Goal: Task Accomplishment & Management: Use online tool/utility

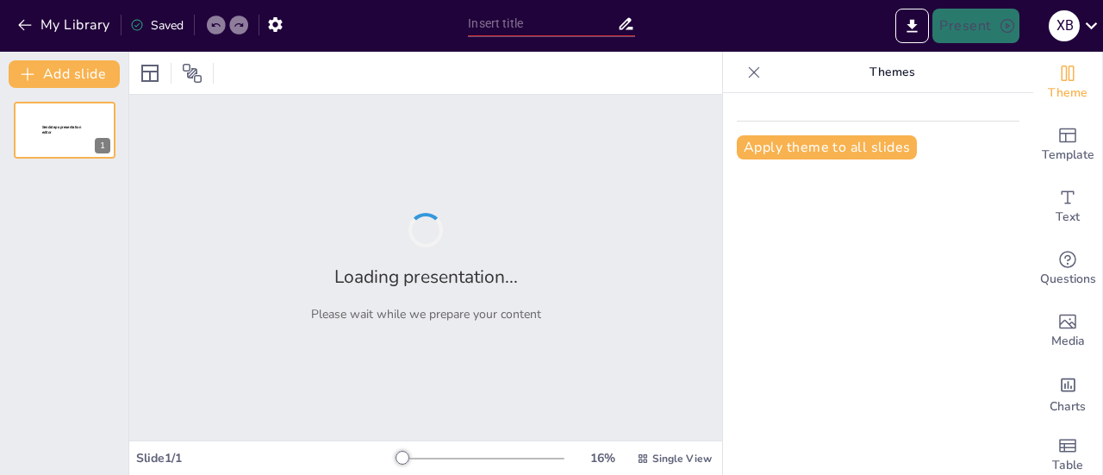
type input "Energía y Dinámica en el Mundo Real: Un Análisis Integral"
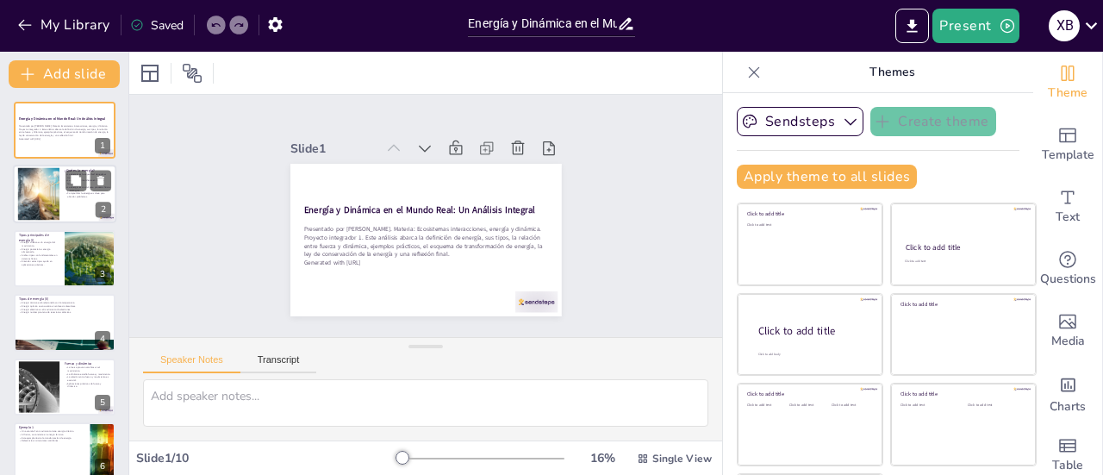
click at [31, 182] on div at bounding box center [38, 194] width 92 height 53
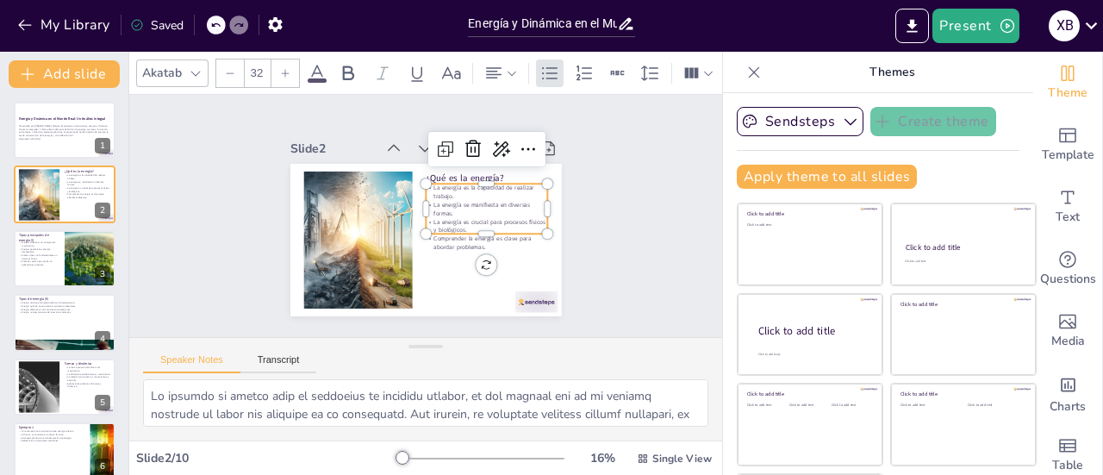
click at [437, 198] on p "Comprender la energía es clave para abordar problemas." at bounding box center [377, 171] width 122 height 53
click at [197, 66] on icon at bounding box center [196, 73] width 14 height 14
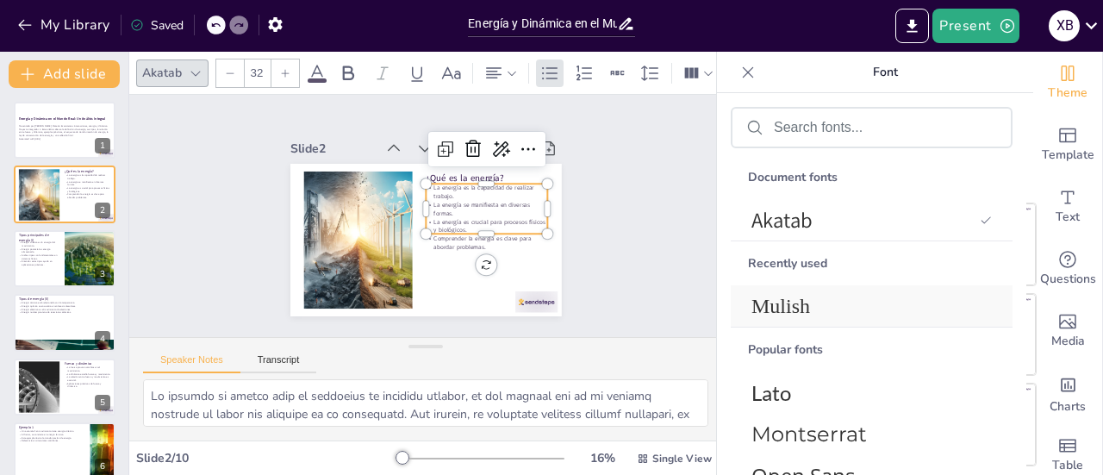
click at [833, 317] on div "Mulish" at bounding box center [872, 305] width 282 height 41
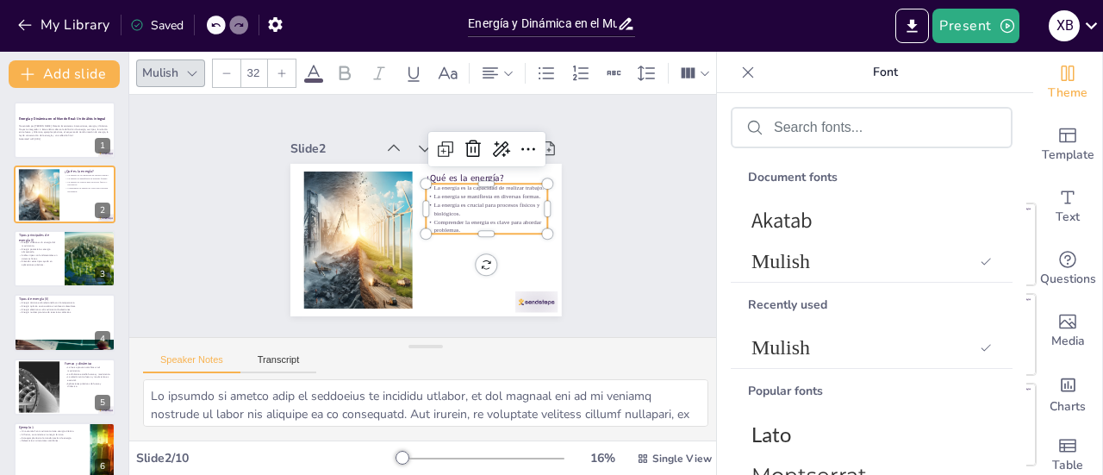
click at [470, 218] on p "Comprender la energía es clave para abordar problemas." at bounding box center [485, 231] width 123 height 29
click at [470, 218] on p "Comprender la energía es clave para abordar problemas." at bounding box center [484, 194] width 114 height 76
drag, startPoint x: 470, startPoint y: 218, endPoint x: 402, endPoint y: 199, distance: 70.7
click at [402, 199] on div "¿Qué es la energía? La energía es la capacidad de realizar trabajo. La energía …" at bounding box center [431, 192] width 297 height 205
click at [574, 247] on div "Slide 1 Energía y Dinámica en el Mundo Real: Un Análisis Integral Presentado po…" at bounding box center [425, 216] width 378 height 416
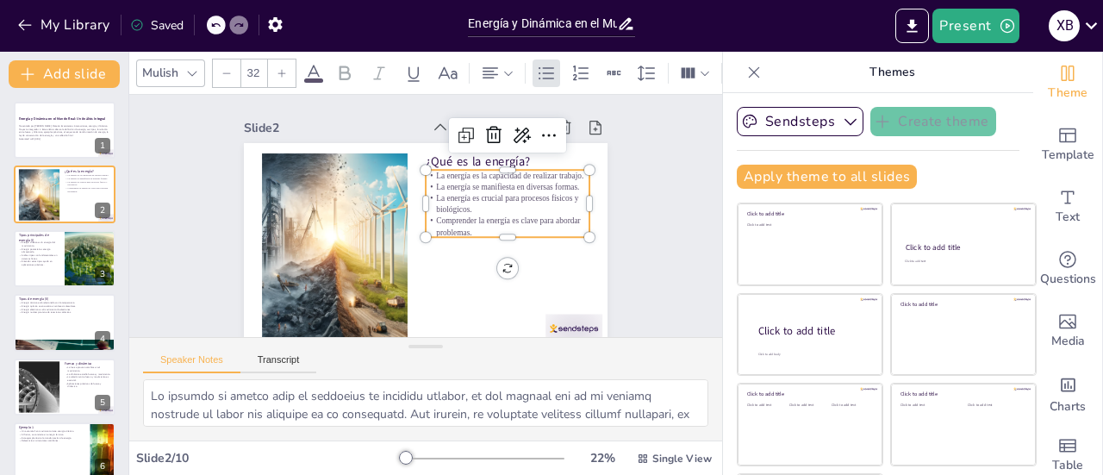
click at [426, 199] on p "La energía es crucial para procesos físicos y biológicos." at bounding box center [344, 202] width 163 height 72
click at [191, 177] on div "Slide 1 Energía y Dinámica en el Mundo Real: Un Análisis Integral Presentado po…" at bounding box center [428, 212] width 511 height 496
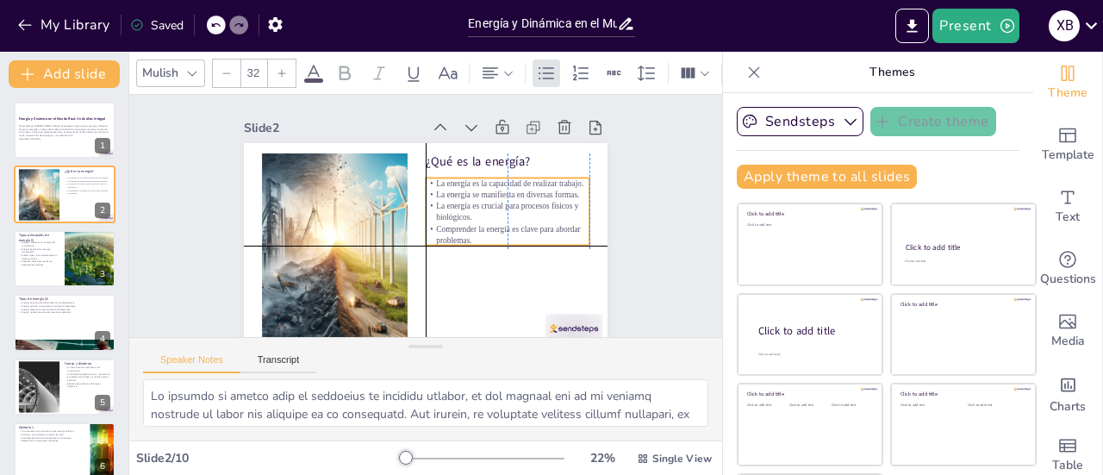
drag, startPoint x: 409, startPoint y: 185, endPoint x: 407, endPoint y: 197, distance: 11.5
click at [407, 197] on p "La energía se manifiesta en diversas formas." at bounding box center [367, 155] width 92 height 147
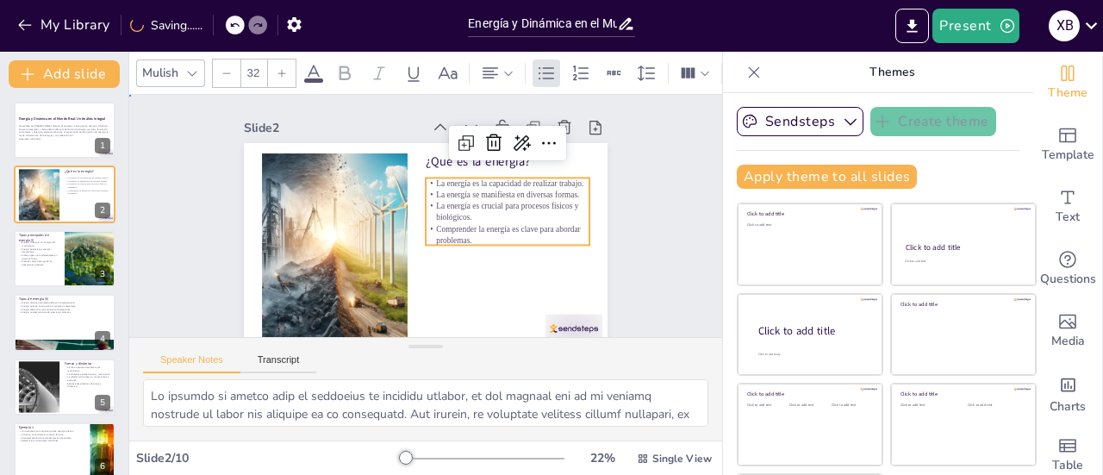
click at [164, 165] on div "Slide 1 Energía y Dinámica en el Mundo Real: Un Análisis Integral Presentado po…" at bounding box center [429, 219] width 628 height 553
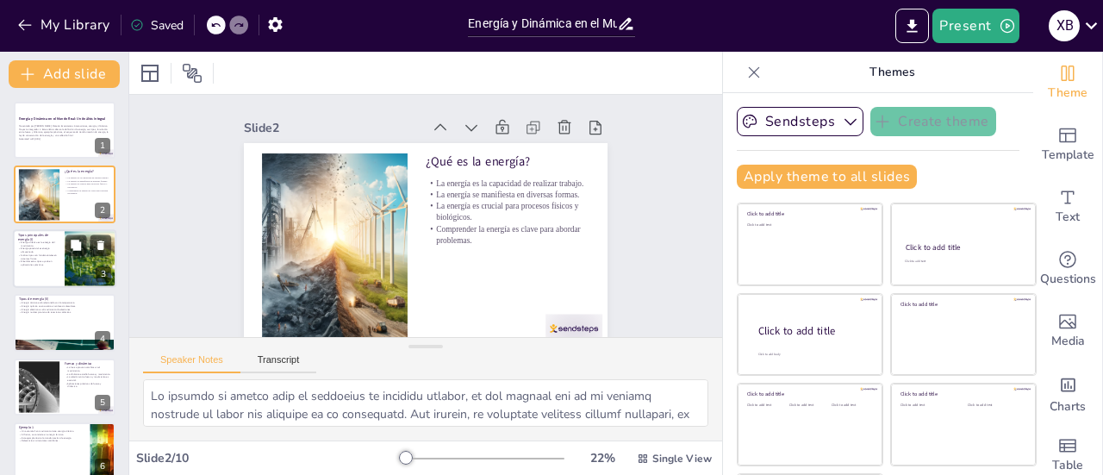
click at [71, 261] on div at bounding box center [91, 258] width 102 height 59
type textarea "Lo ipsumdo sitametc ad elitsed d ei tempori utl etdol ma aliqua enimad m ve qui…"
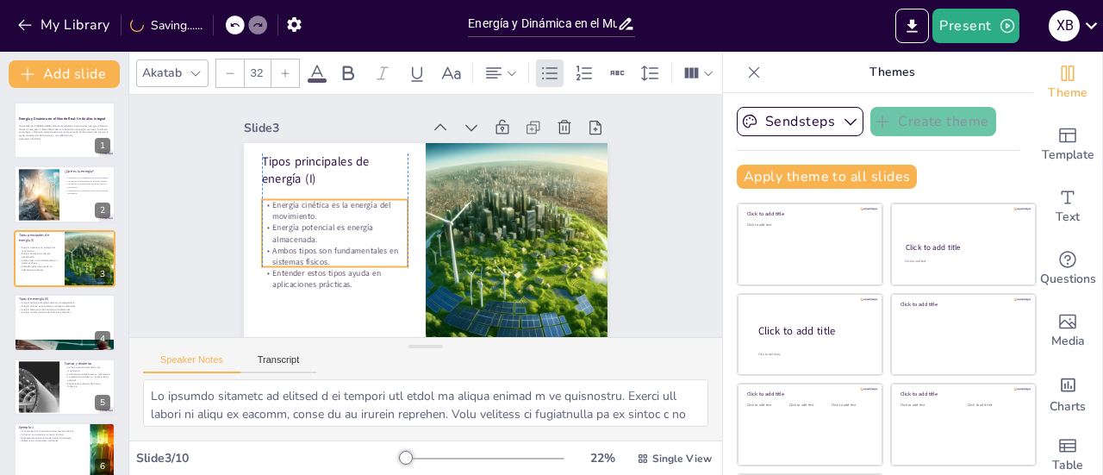
drag, startPoint x: 336, startPoint y: 233, endPoint x: 331, endPoint y: 250, distance: 18.0
click at [399, 183] on p "Ambos tipos son fundamentales en sistemas físicos." at bounding box center [456, 120] width 114 height 123
click at [190, 236] on div "Slide 1 Energía y Dinámica en el Mundo Real: Un Análisis Integral Presentado po…" at bounding box center [425, 210] width 484 height 300
click at [374, 198] on p "Ambos tipos son fundamentales en sistemas físicos." at bounding box center [385, 126] width 23 height 146
click at [357, 203] on p "Ambos tipos son fundamentales en sistemas físicos." at bounding box center [376, 129] width 38 height 147
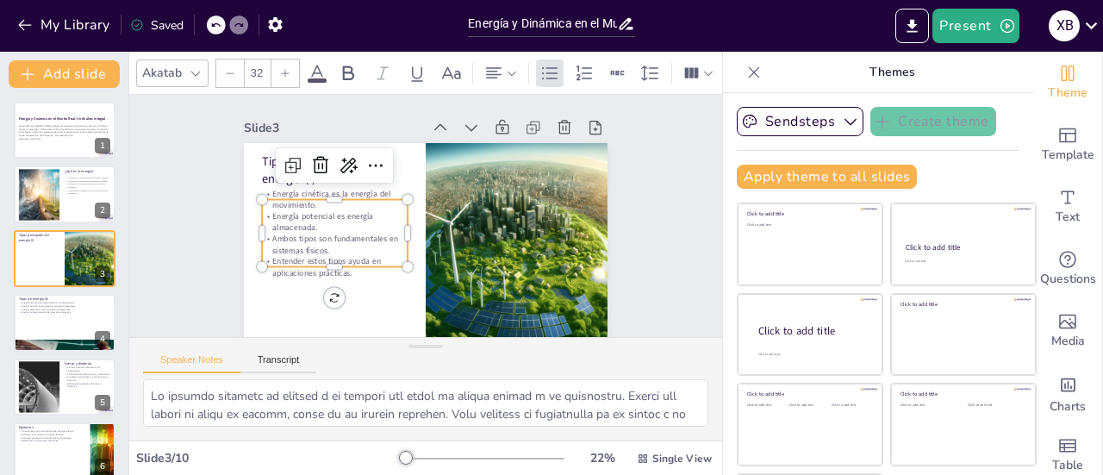
click at [264, 259] on div "Slide 1 Energía y Dinámica en el Mundo Real: Un Análisis Integral Presentado po…" at bounding box center [421, 217] width 315 height 616
type input "32"
click at [459, 252] on p "Ambos tipos son fundamentales en sistemas físicos." at bounding box center [499, 282] width 80 height 142
click at [191, 72] on icon at bounding box center [196, 73] width 14 height 14
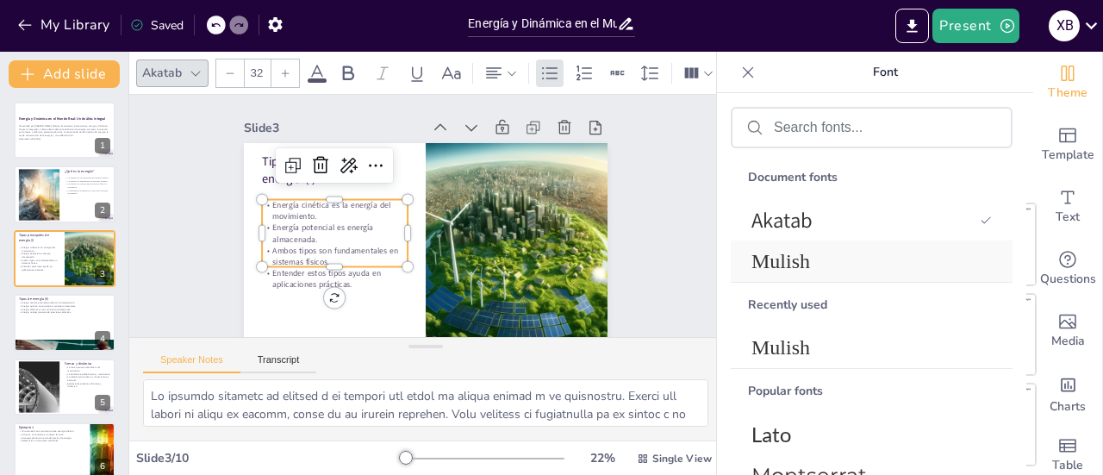
click at [810, 272] on span "Mulish" at bounding box center [869, 261] width 234 height 23
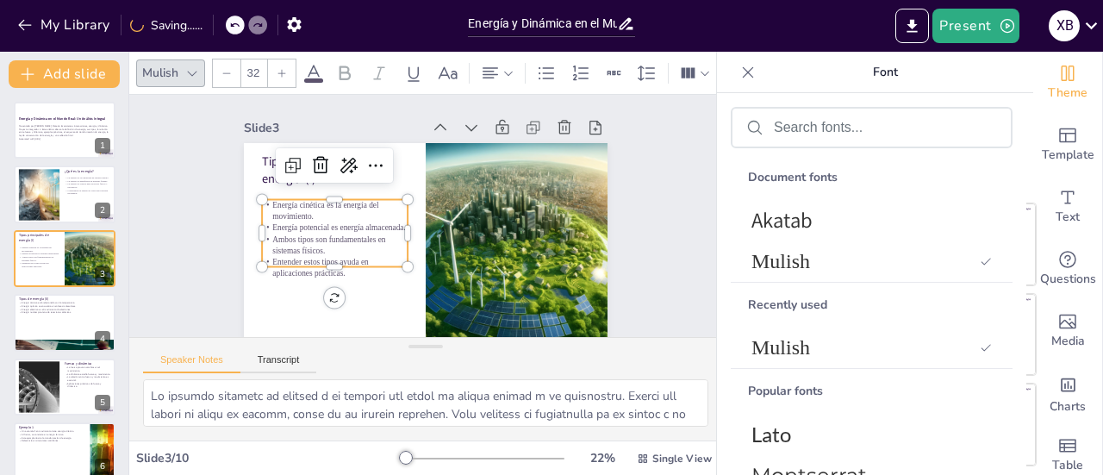
scroll to position [23, 0]
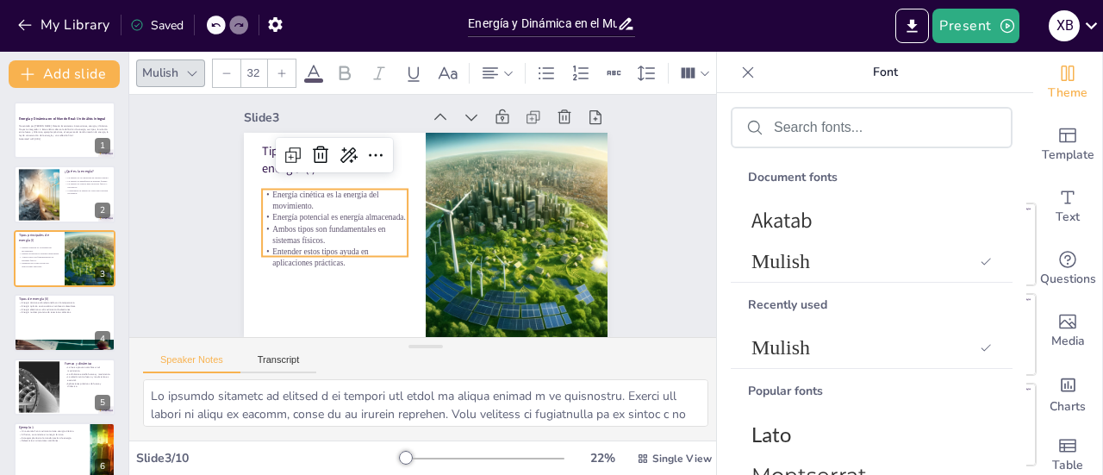
click at [282, 261] on div "Slide 1 Energía y Dinámica en el Mundo Real: Un Análisis Integral Presentado po…" at bounding box center [431, 217] width 298 height 484
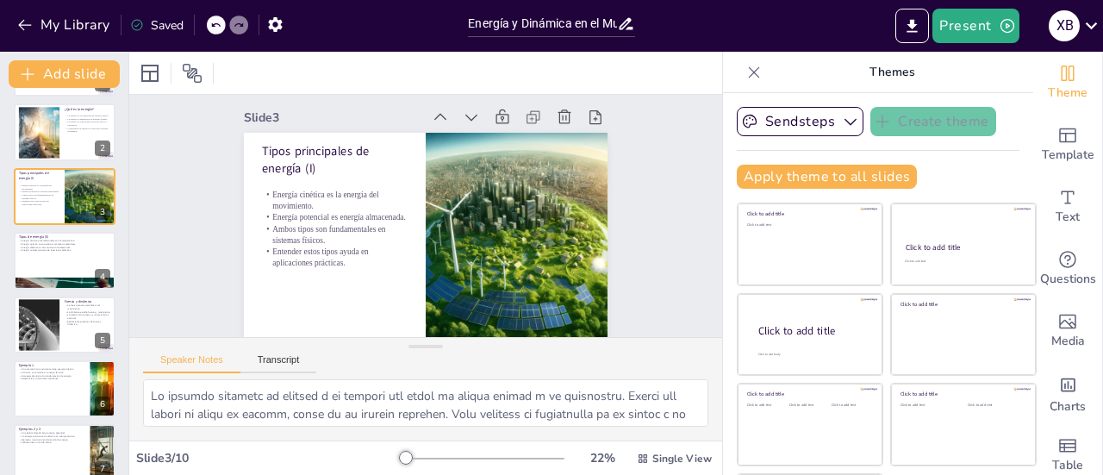
scroll to position [66, 0]
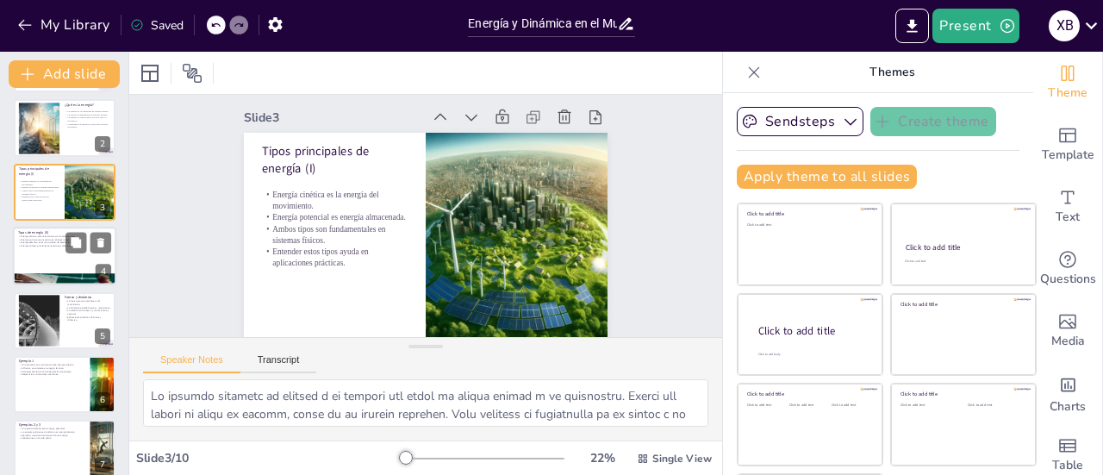
click at [40, 245] on p "Energía nuclear proviene de reacciones atómicas." at bounding box center [64, 246] width 93 height 3
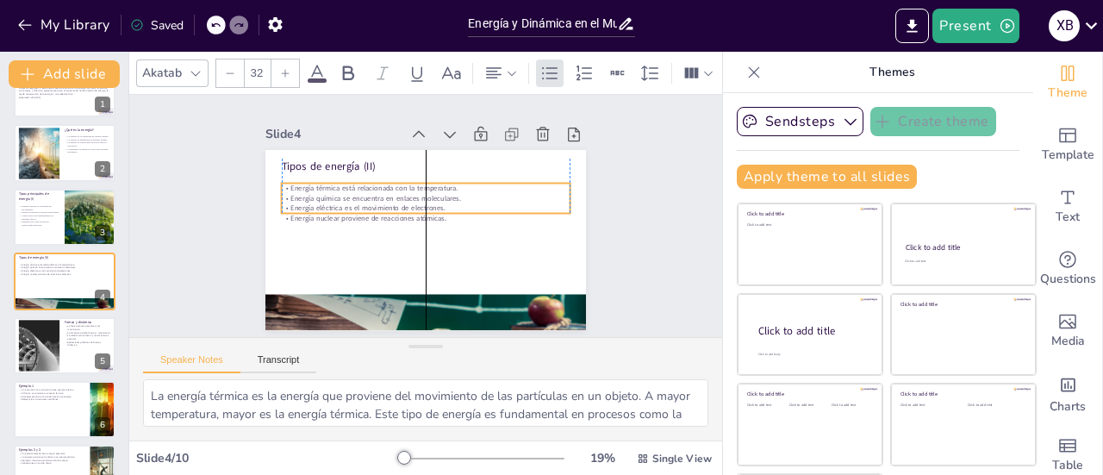
drag, startPoint x: 287, startPoint y: 197, endPoint x: 290, endPoint y: 206, distance: 9.8
click at [339, 206] on p "Energía nuclear proviene de reacciones atómicas." at bounding box center [428, 217] width 178 height 240
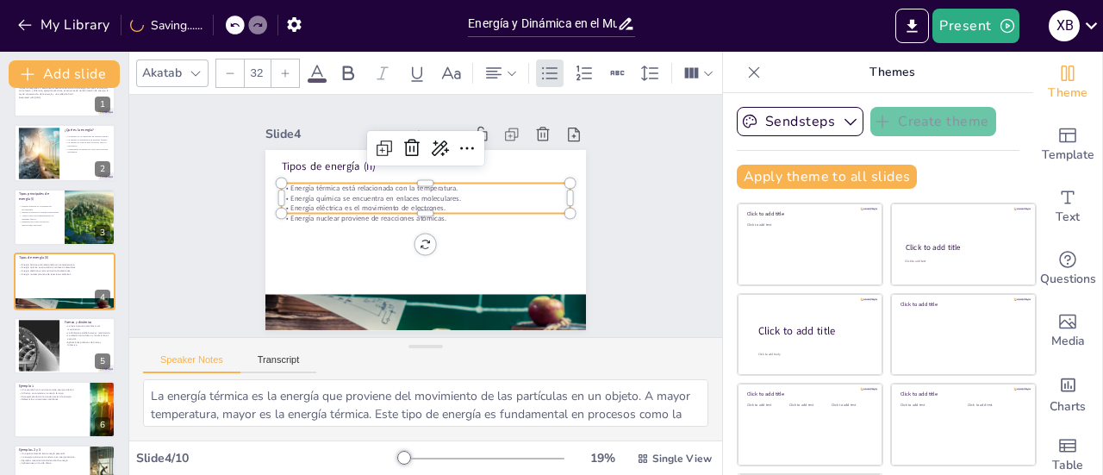
click at [190, 63] on div at bounding box center [195, 73] width 21 height 21
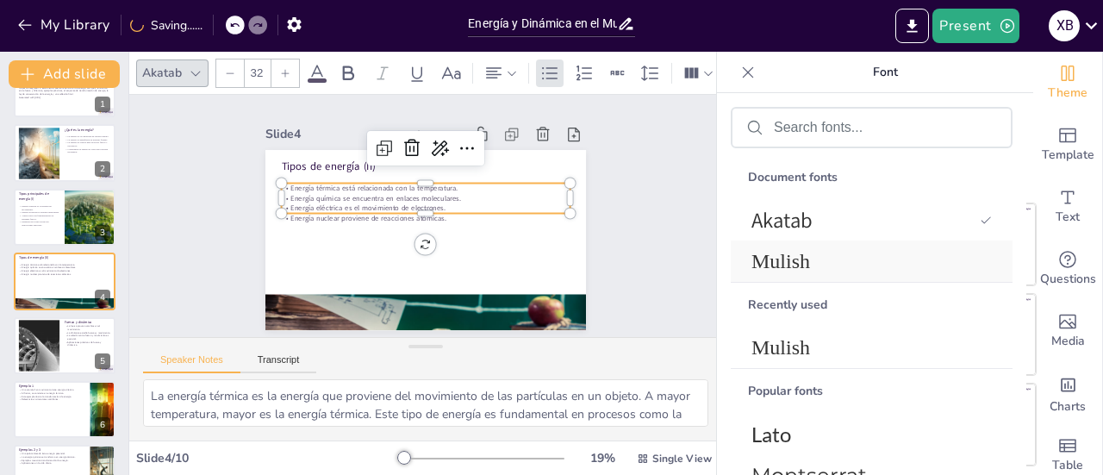
click at [802, 251] on span "Mulish" at bounding box center [869, 261] width 234 height 23
click at [182, 252] on div "Slide 1 Energía y Dinámica en el Mundo Real: Un Análisis Integral Presentado po…" at bounding box center [425, 216] width 593 height 242
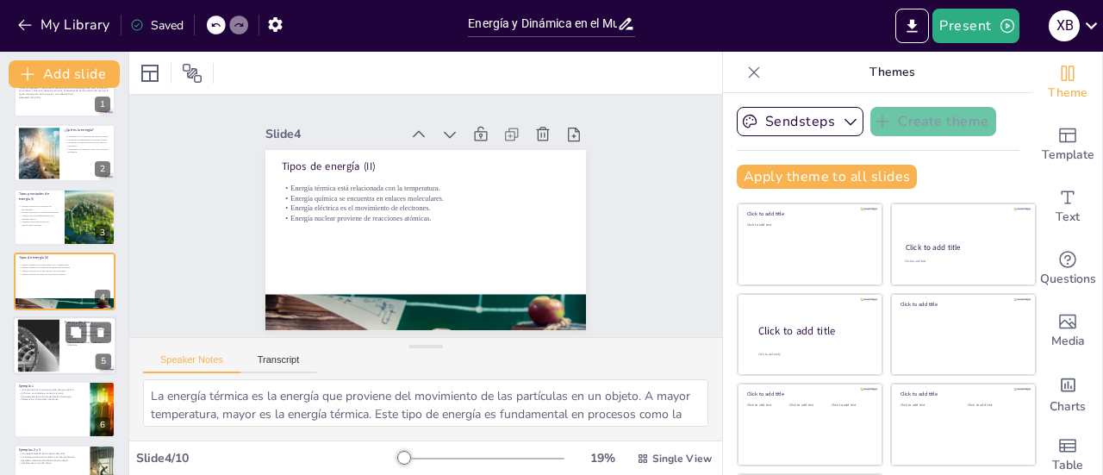
click at [68, 361] on div at bounding box center [64, 345] width 103 height 59
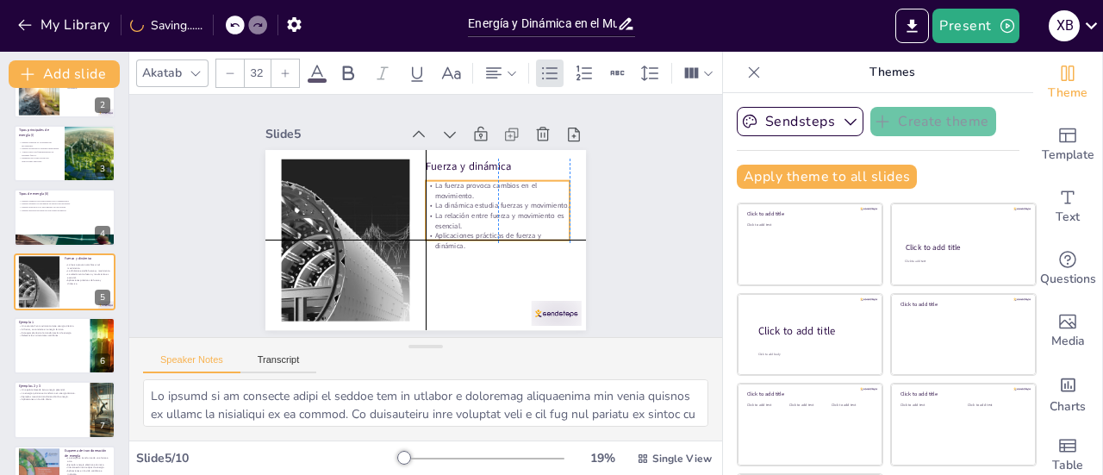
drag, startPoint x: 462, startPoint y: 197, endPoint x: 460, endPoint y: 208, distance: 10.5
click at [460, 213] on p "La relación entre fuerza y movimiento es esencial." at bounding box center [464, 277] width 101 height 128
click at [155, 63] on div "Akatab" at bounding box center [162, 72] width 47 height 23
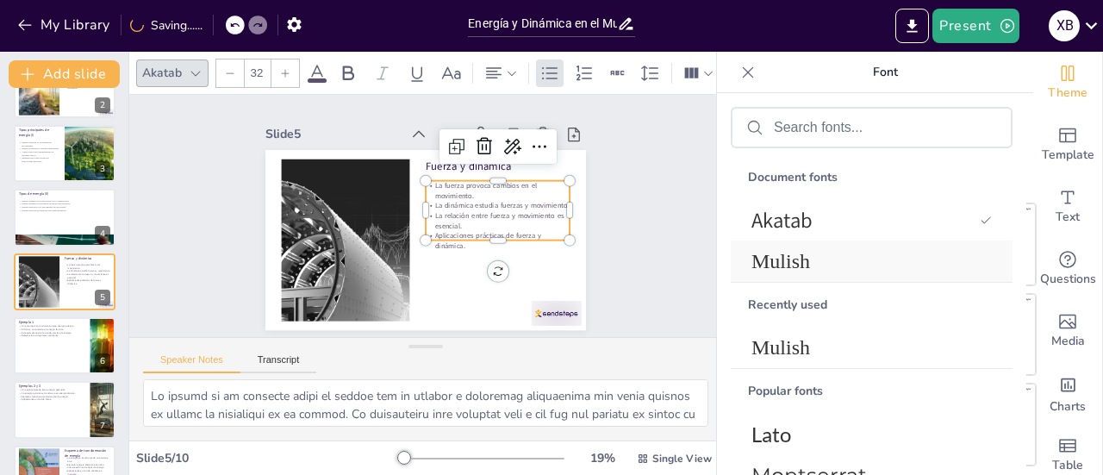
click at [828, 261] on span "Mulish" at bounding box center [869, 261] width 234 height 23
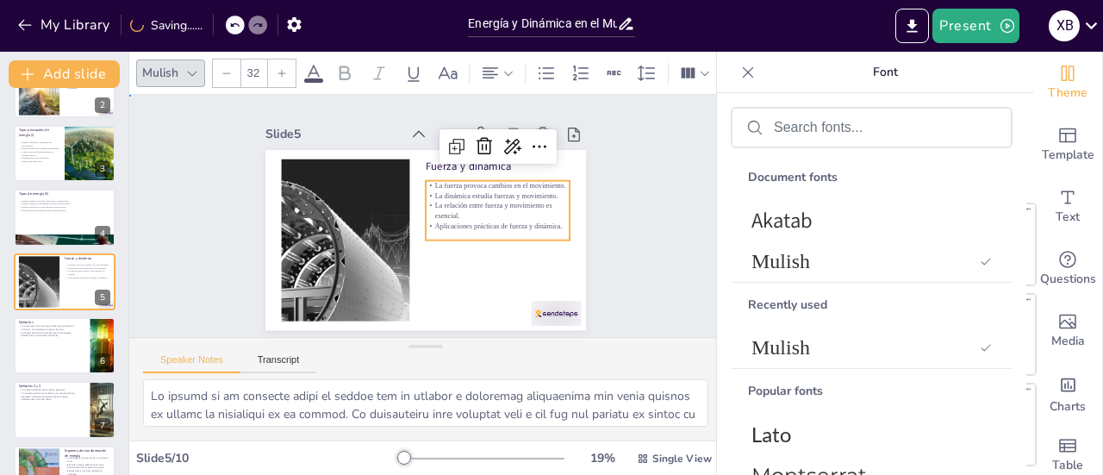
click at [178, 242] on div "Slide 1 Energía y Dinámica en el Mundo Real: Un Análisis Integral Presentado po…" at bounding box center [426, 216] width 612 height 293
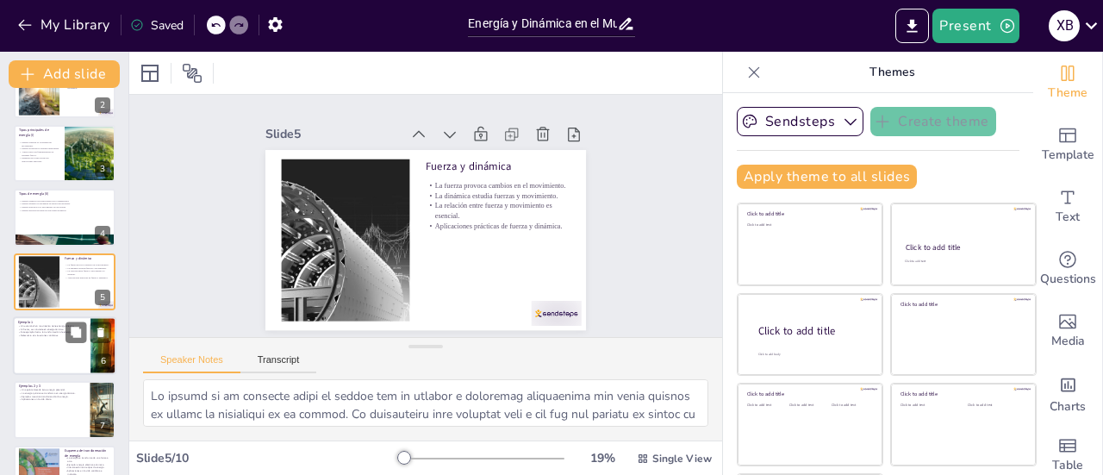
click at [73, 372] on div at bounding box center [64, 345] width 103 height 59
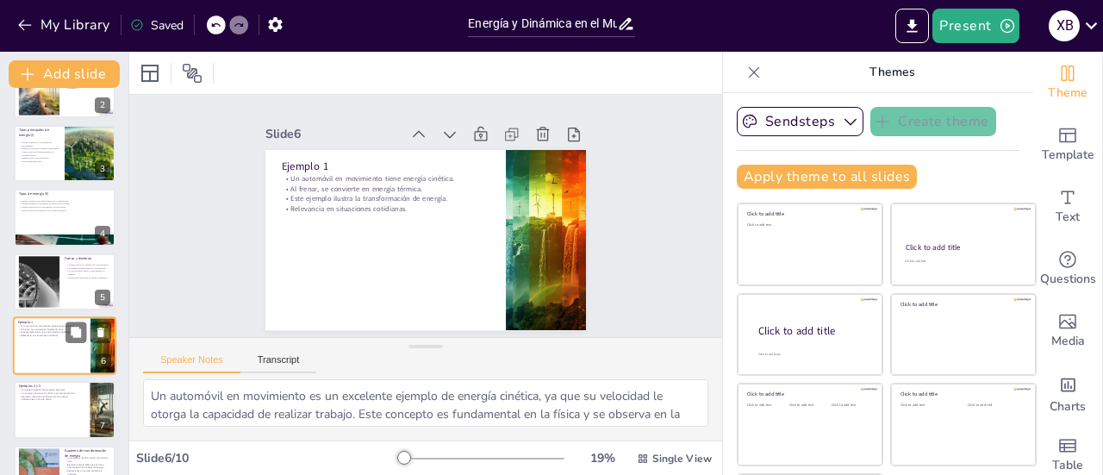
scroll to position [169, 0]
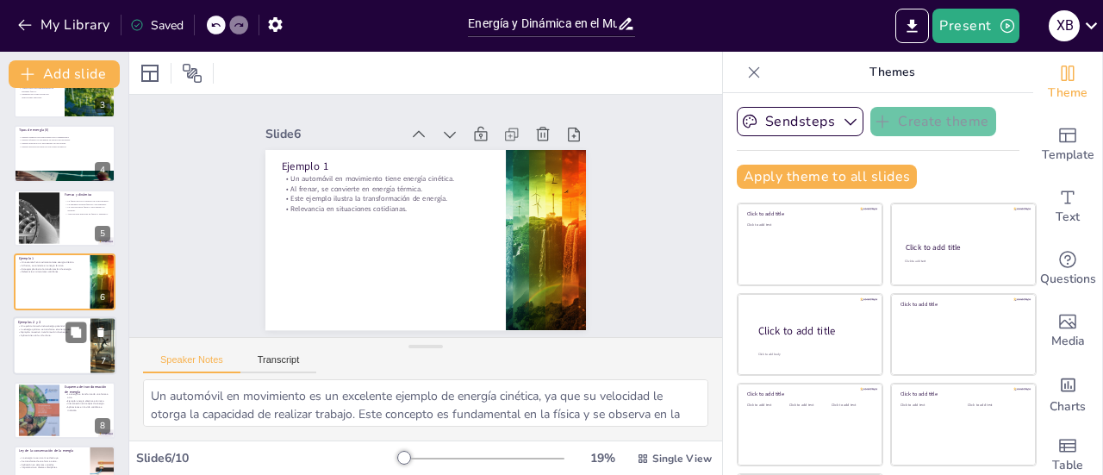
click at [81, 360] on div at bounding box center [64, 346] width 103 height 59
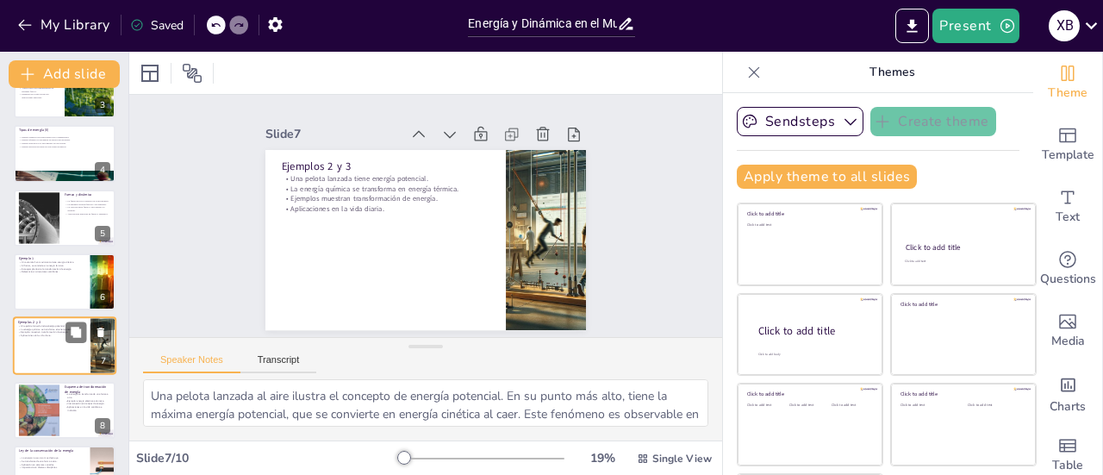
scroll to position [233, 0]
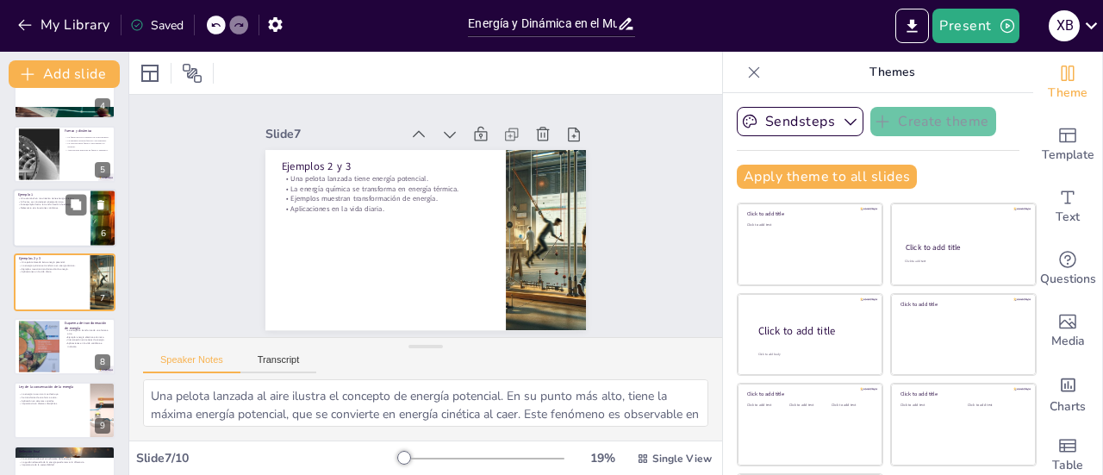
click at [22, 216] on div at bounding box center [64, 218] width 103 height 59
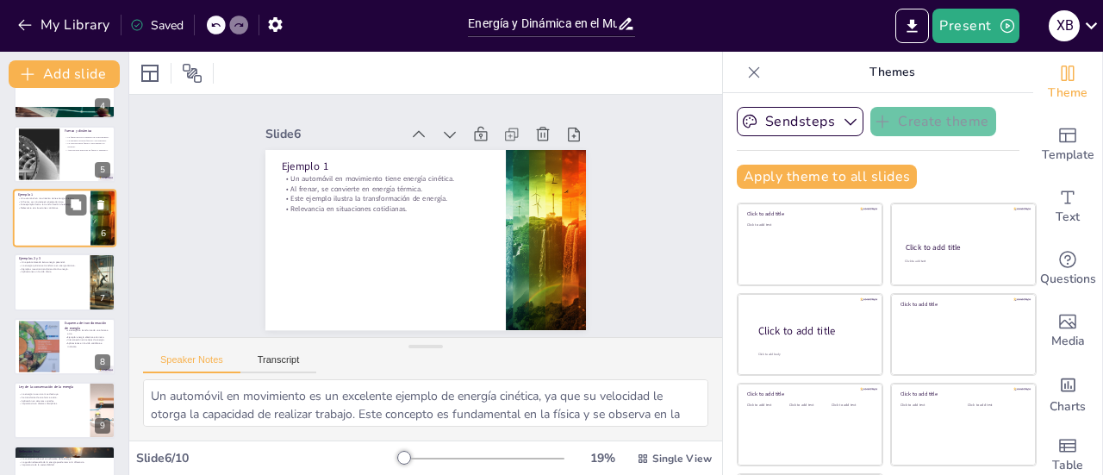
scroll to position [169, 0]
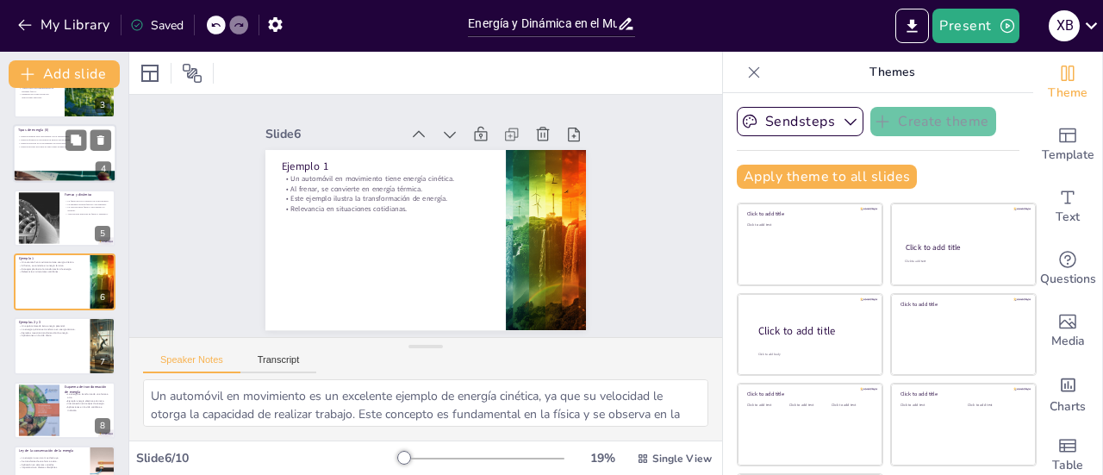
click at [71, 158] on div at bounding box center [64, 153] width 103 height 59
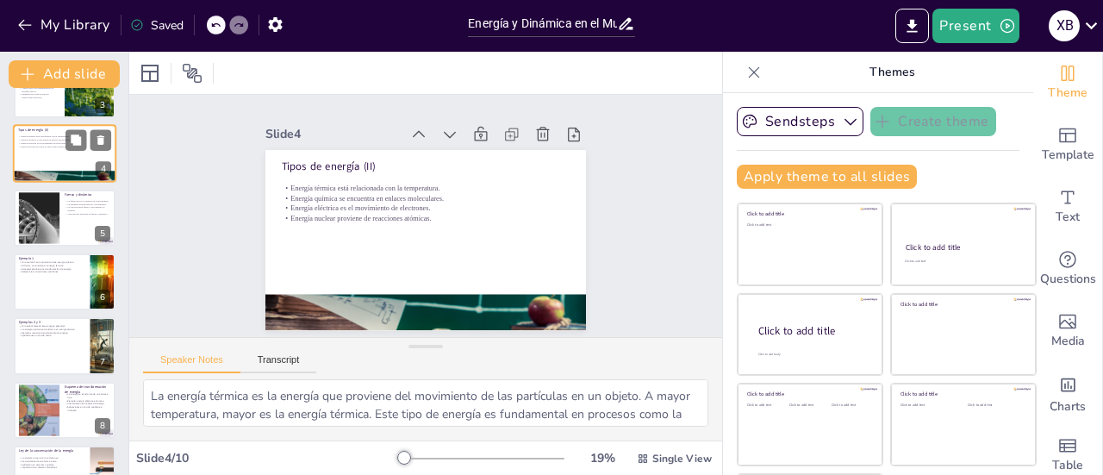
scroll to position [41, 0]
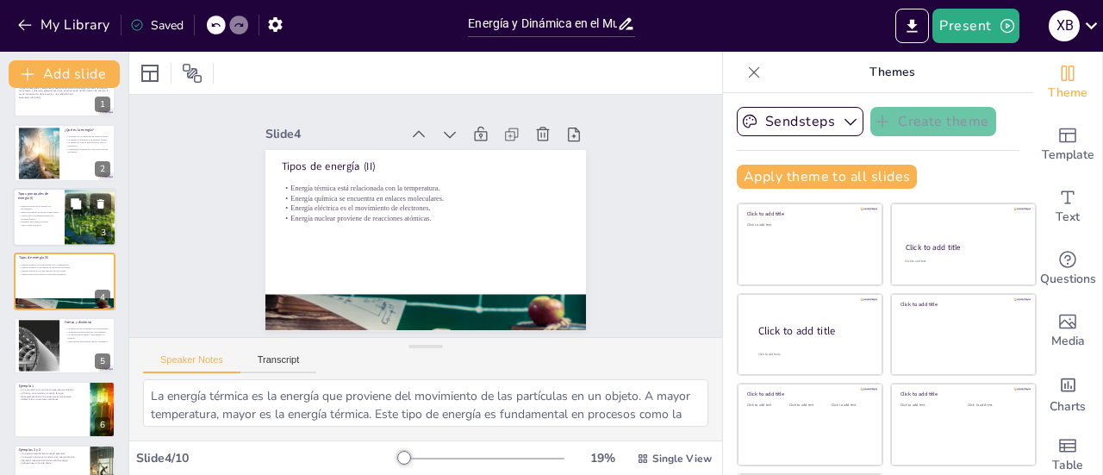
click at [53, 217] on p "Ambos tipos son fundamentales en sistemas físicos." at bounding box center [38, 217] width 41 height 6
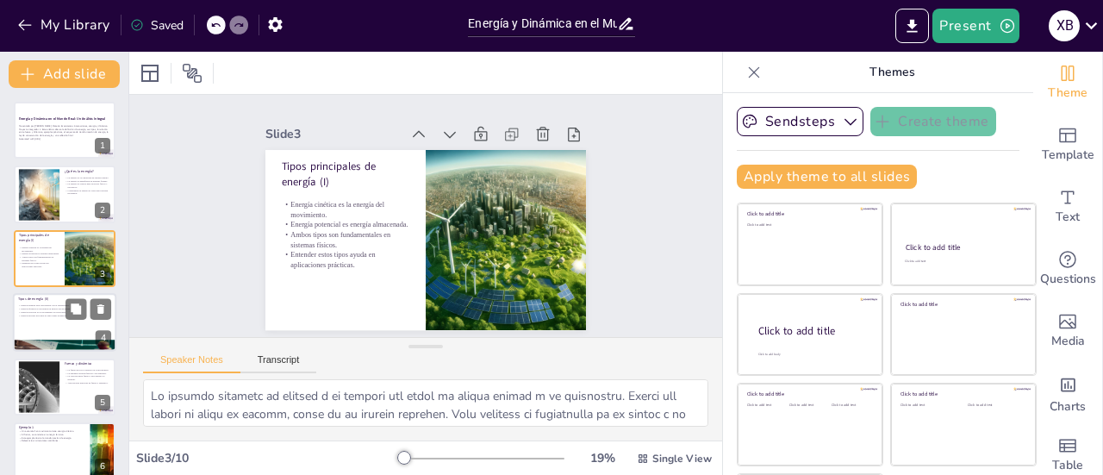
click at [32, 316] on p "Energía nuclear proviene de reacciones atómicas." at bounding box center [64, 315] width 93 height 3
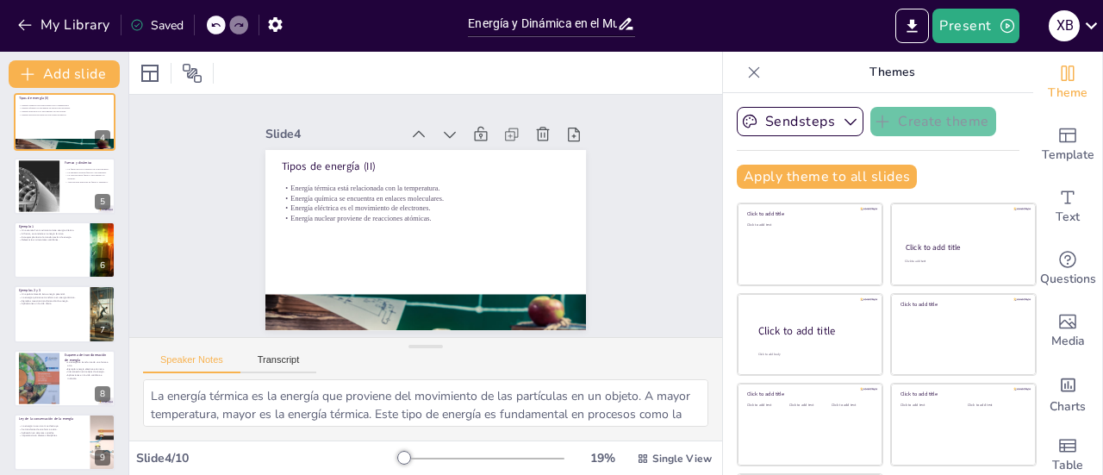
scroll to position [199, 0]
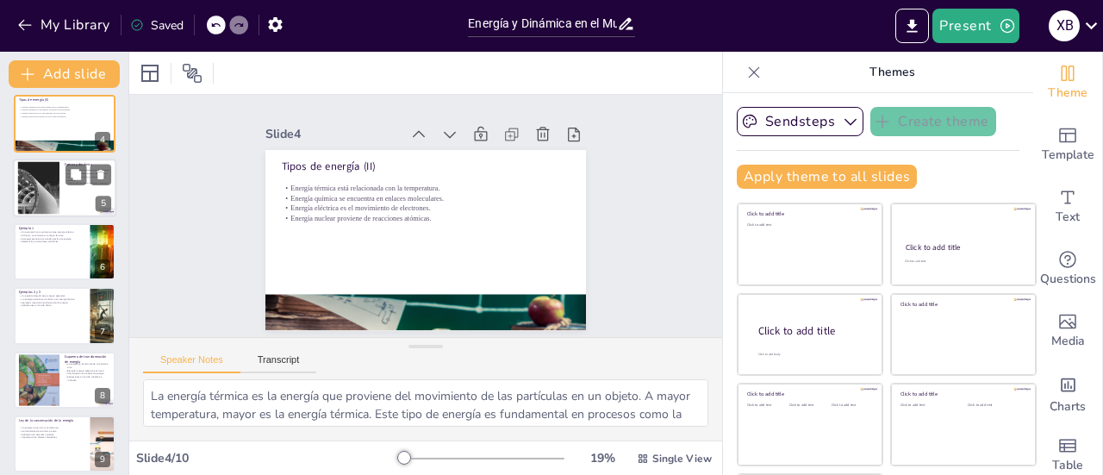
click at [32, 186] on div at bounding box center [38, 187] width 79 height 53
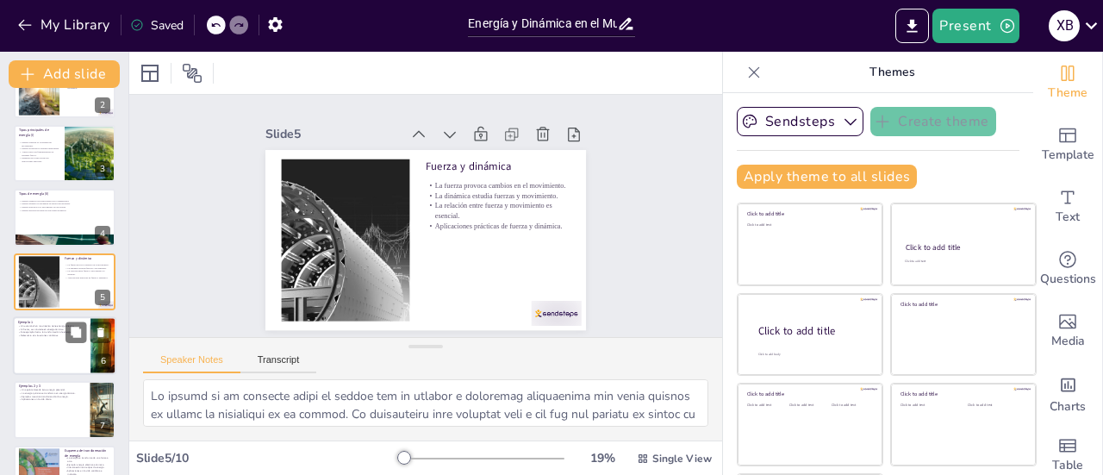
click at [45, 358] on div at bounding box center [64, 345] width 103 height 59
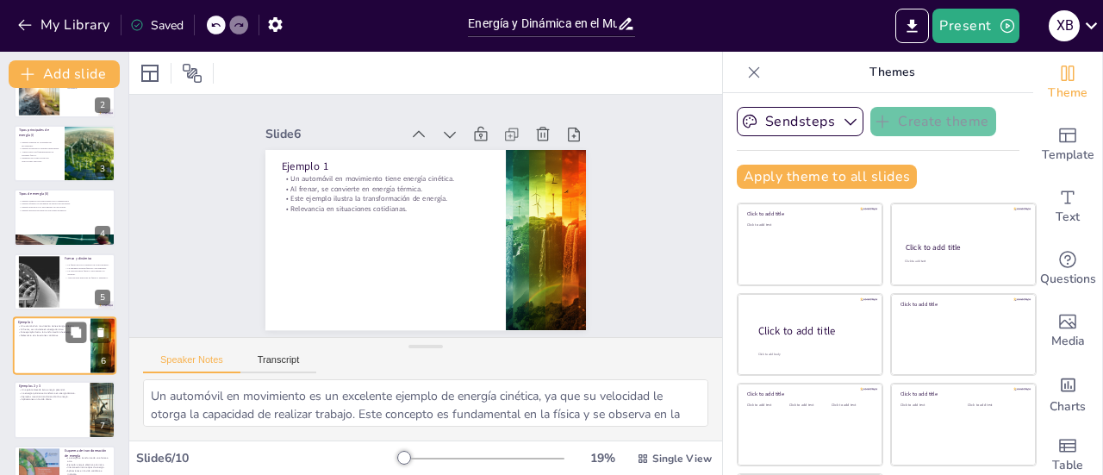
scroll to position [169, 0]
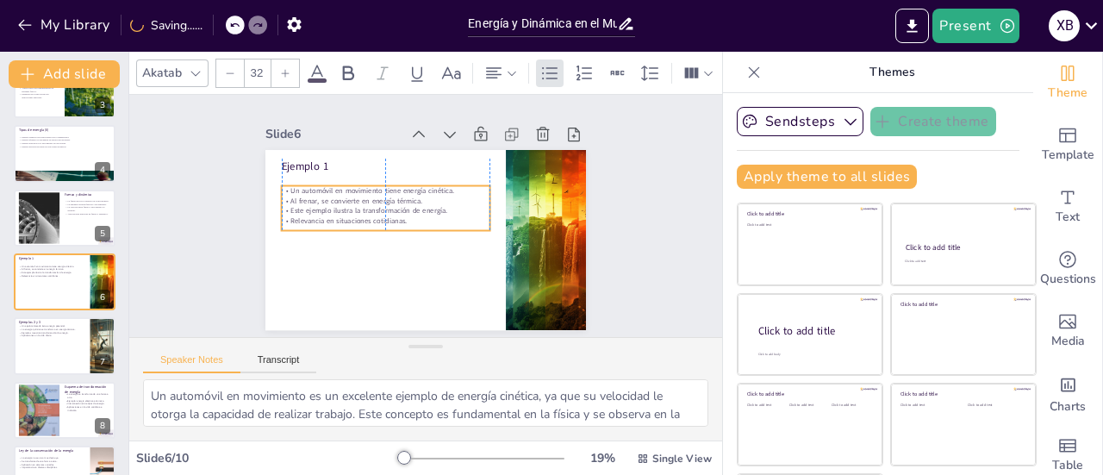
drag, startPoint x: 335, startPoint y: 201, endPoint x: 335, endPoint y: 213, distance: 12.1
click at [335, 213] on p "Relevancia en situaciones cotidianas." at bounding box center [402, 249] width 147 height 162
click at [169, 61] on div "Akatab" at bounding box center [162, 72] width 47 height 23
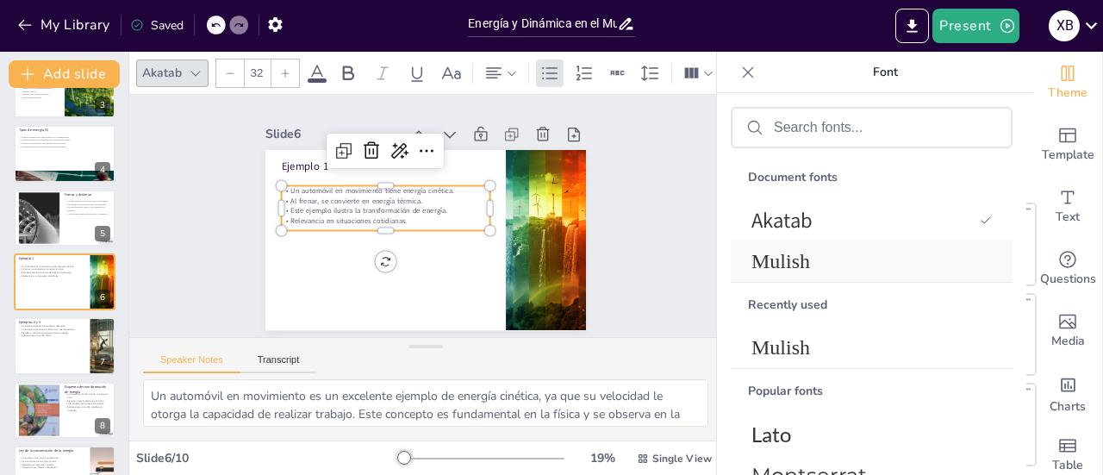
click at [860, 273] on div "Mulish" at bounding box center [872, 261] width 282 height 41
click at [589, 263] on div "Slide 1 Energía y Dinámica en el Mundo Real: Un Análisis Integral Presentado po…" at bounding box center [426, 216] width 472 height 430
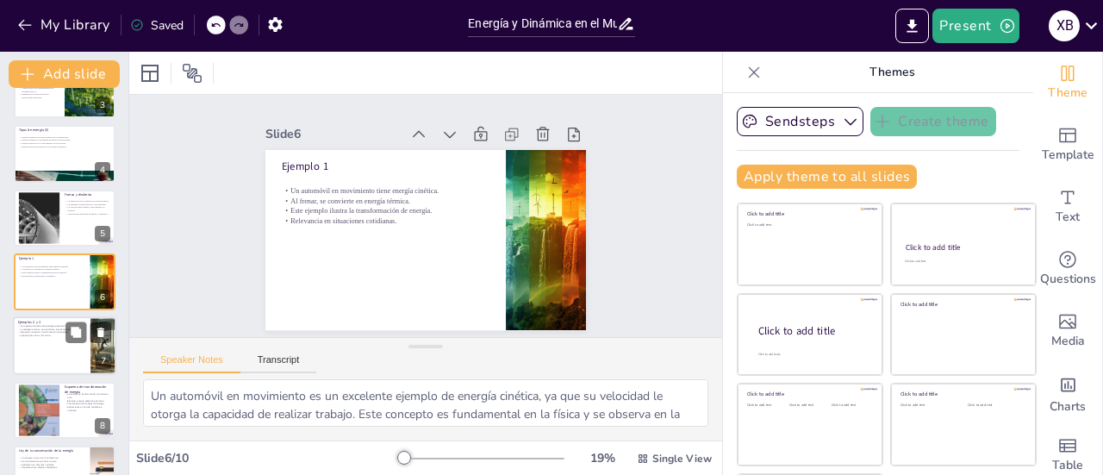
click at [56, 341] on div at bounding box center [64, 346] width 103 height 59
type textarea "Una pelota lanzada al aire ilustra el concepto de energía potencial. En su punt…"
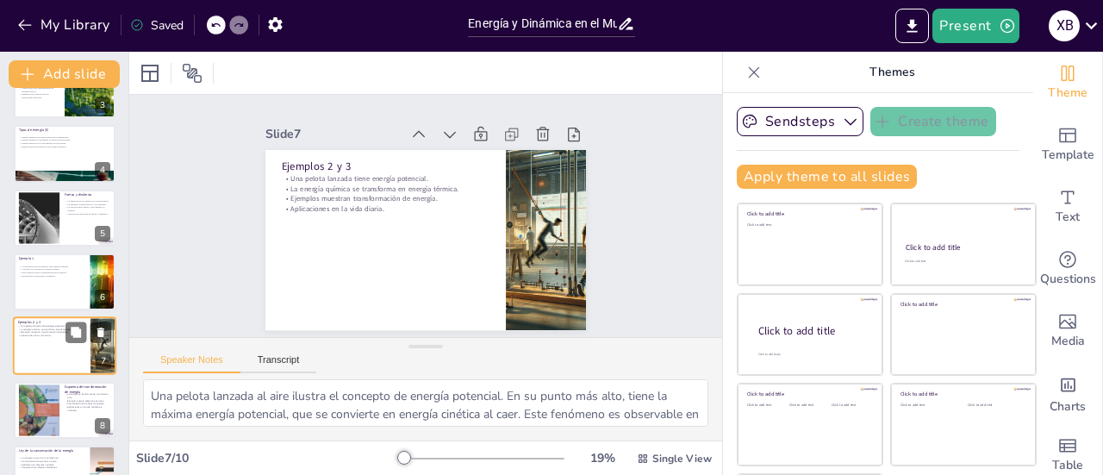
scroll to position [233, 0]
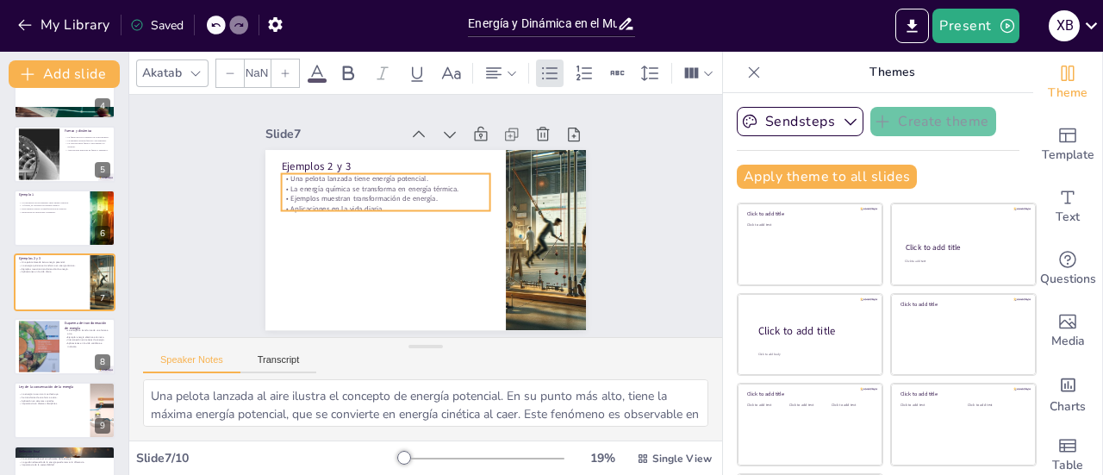
type input "32"
click at [391, 201] on p "Aplicaciones en la vida diaria." at bounding box center [456, 188] width 131 height 174
click at [197, 71] on icon at bounding box center [196, 73] width 14 height 14
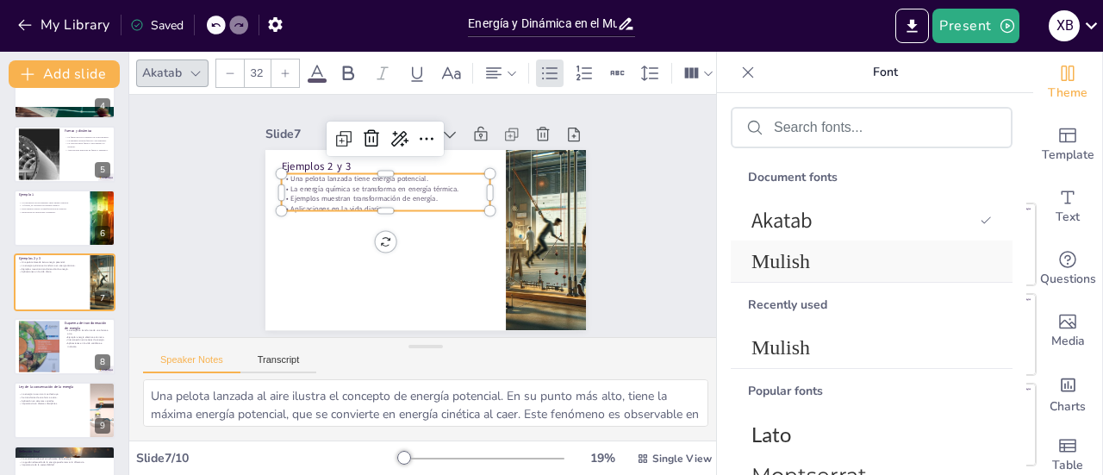
click at [797, 253] on span "Mulish" at bounding box center [869, 261] width 234 height 23
click at [652, 242] on div "Slide 1 Energía y Dinámica en el Mundo Real: Un Análisis Integral Presentado po…" at bounding box center [426, 216] width 635 height 506
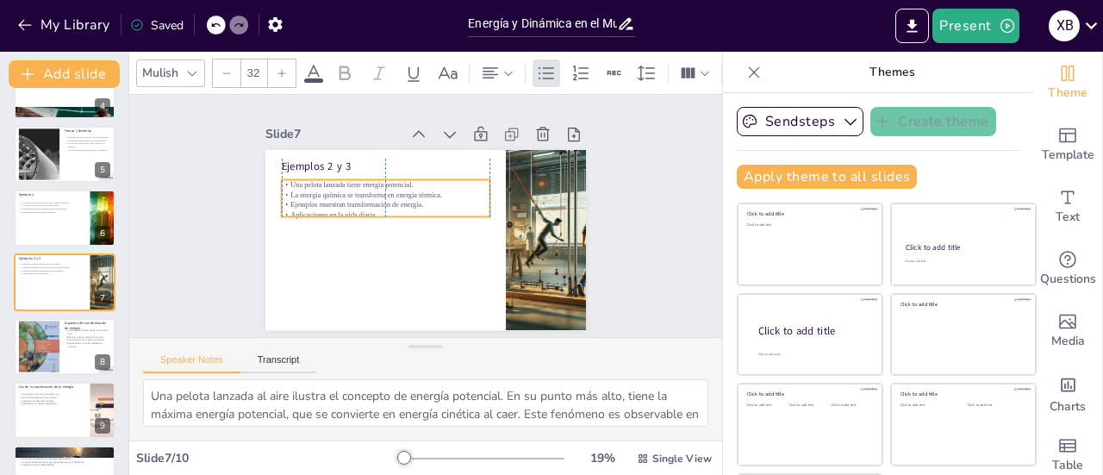
click at [416, 178] on p "Una pelota lanzada tiene energía potencial." at bounding box center [472, 196] width 113 height 185
click at [253, 215] on div "Slide 1 Energía y Dinámica en el Mundo Real: Un Análisis Integral Presentado po…" at bounding box center [426, 215] width 347 height 467
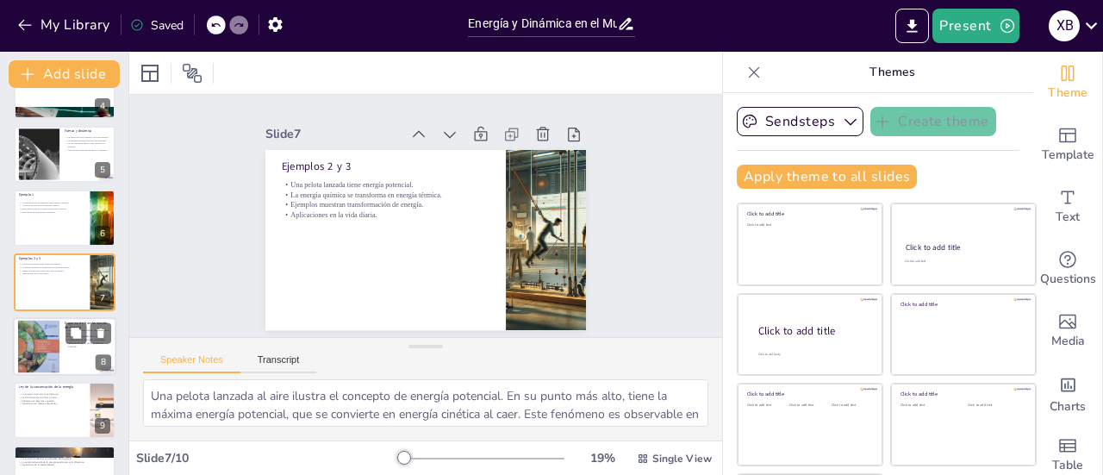
click at [53, 361] on div at bounding box center [39, 346] width 42 height 53
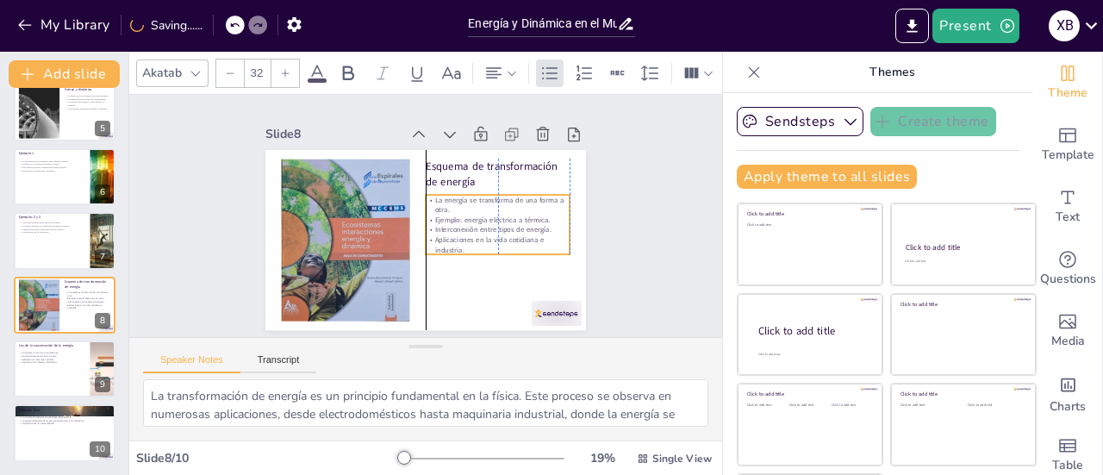
drag, startPoint x: 460, startPoint y: 227, endPoint x: 459, endPoint y: 238, distance: 11.2
click at [459, 228] on p "Aplicaciones en la vida cotidiana e industria." at bounding box center [476, 155] width 64 height 143
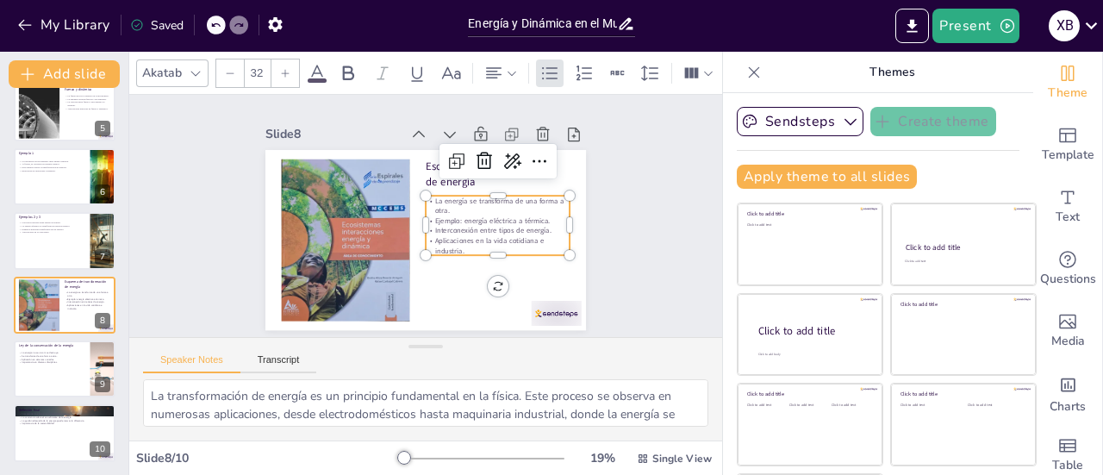
click at [176, 61] on div "Akatab" at bounding box center [162, 72] width 47 height 23
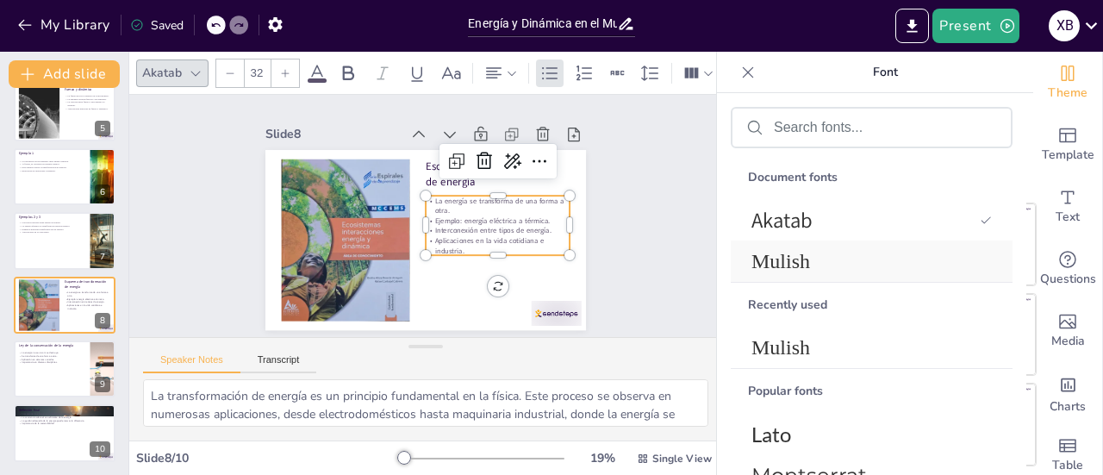
click at [799, 270] on span "Mulish" at bounding box center [869, 261] width 234 height 23
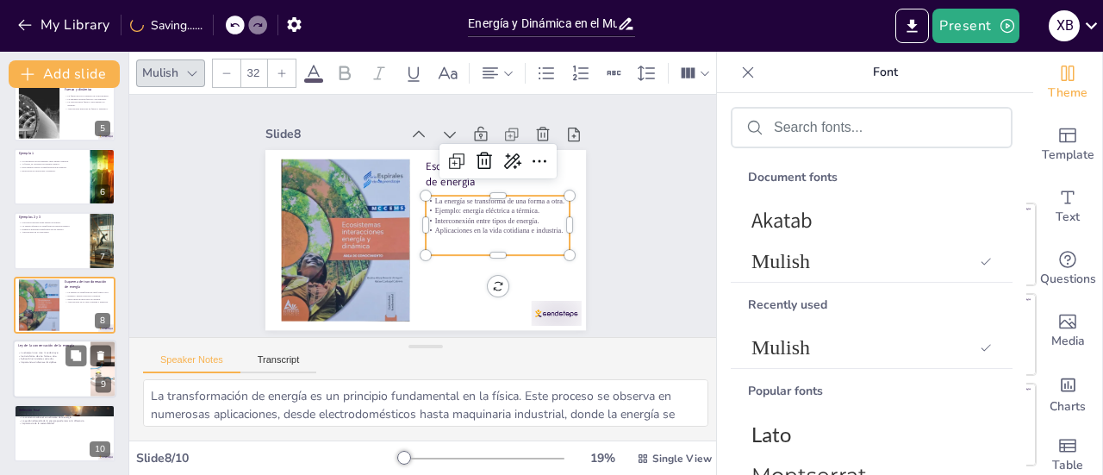
click at [44, 373] on div at bounding box center [64, 369] width 103 height 59
type textarea "La ley de conservación de la energía es un principio fundamental que sostiene q…"
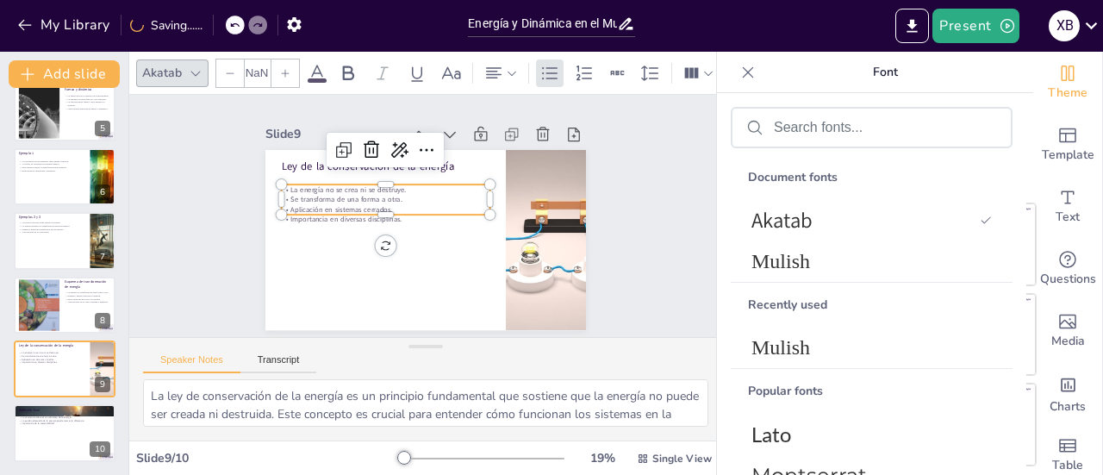
type input "32"
click at [372, 196] on p "Se transforma de una forma a otra." at bounding box center [469, 215] width 195 height 94
click at [176, 61] on div "Akatab" at bounding box center [162, 72] width 47 height 23
click at [772, 259] on span "Mulish" at bounding box center [869, 261] width 234 height 23
click at [179, 227] on div "Slide 1 Energía y Dinámica en el Mundo Real: Un Análisis Integral Presentado po…" at bounding box center [426, 215] width 641 height 462
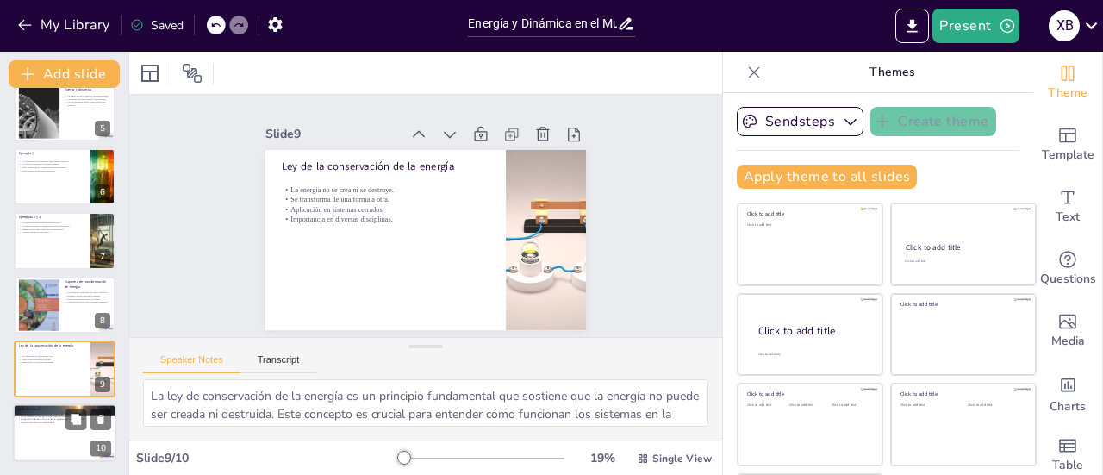
click at [52, 439] on div at bounding box center [64, 433] width 103 height 59
type textarea "Comprender la energía y su dinámica es esencial para enfrentar los desafíos del…"
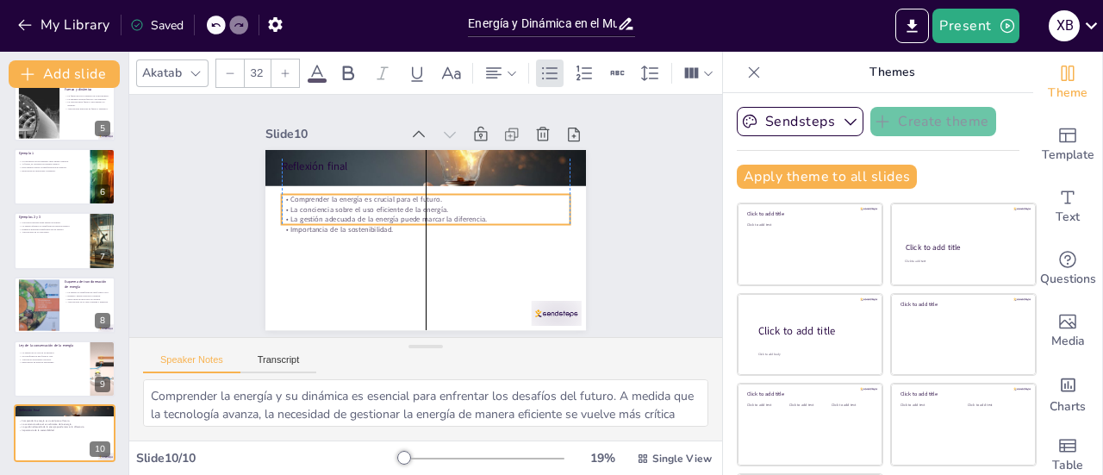
drag, startPoint x: 362, startPoint y: 191, endPoint x: 359, endPoint y: 211, distance: 21.0
click at [359, 211] on p "La gestión adecuada de la energía puede marcar la diferencia." at bounding box center [429, 217] width 153 height 255
click at [184, 68] on div "Akatab" at bounding box center [162, 72] width 47 height 23
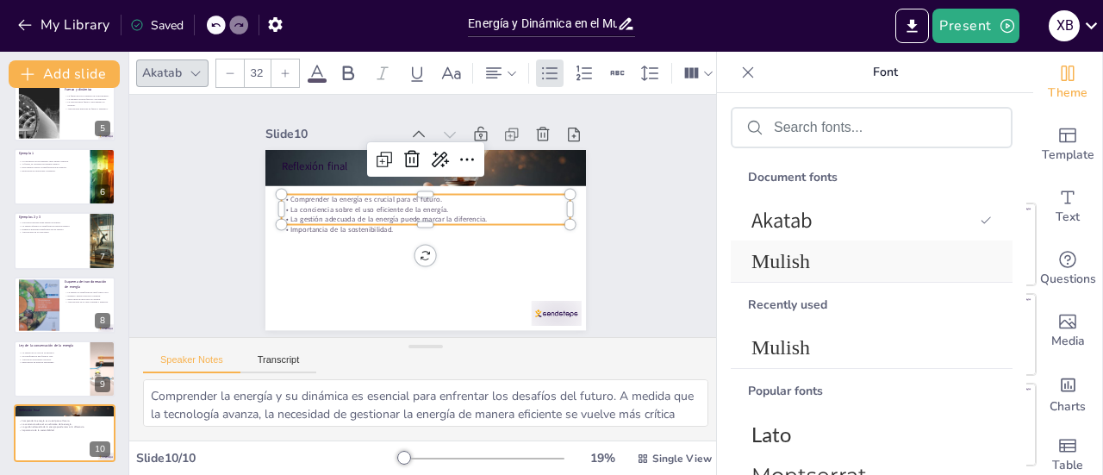
click at [804, 268] on span "Mulish" at bounding box center [869, 261] width 234 height 23
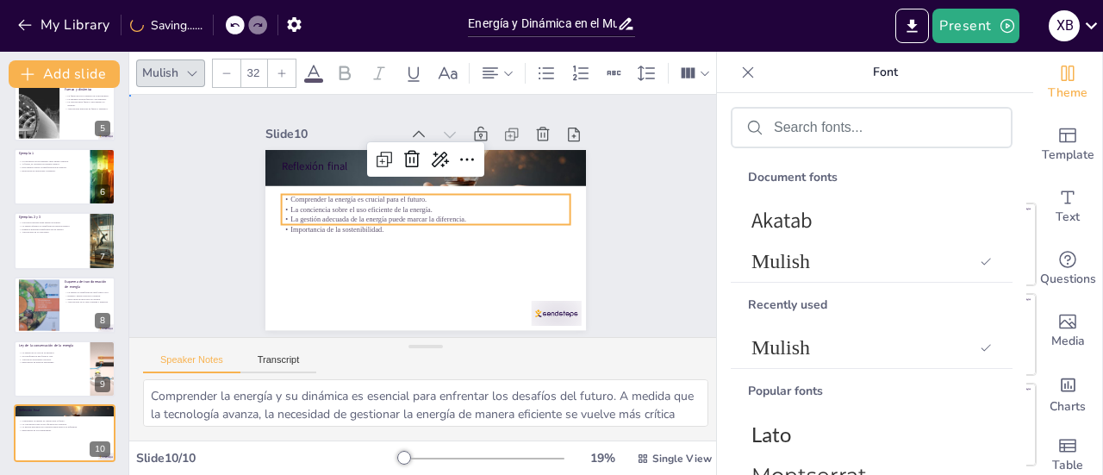
click at [622, 232] on div "Slide 1 Energía y Dinámica en el Mundo Real: Un Análisis Integral Presentado po…" at bounding box center [425, 216] width 639 height 414
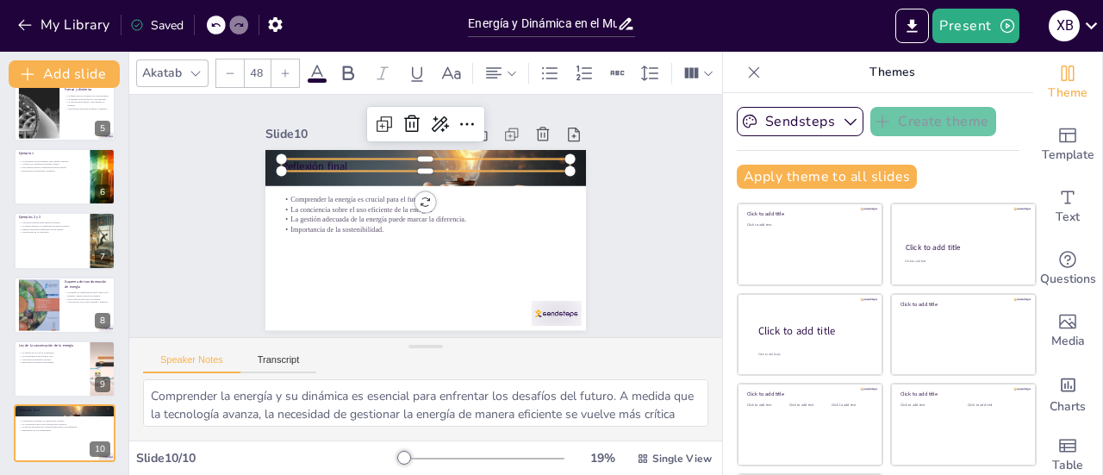
click at [422, 162] on p "Reflexión final" at bounding box center [473, 200] width 103 height 279
click at [319, 78] on span at bounding box center [317, 80] width 19 height 4
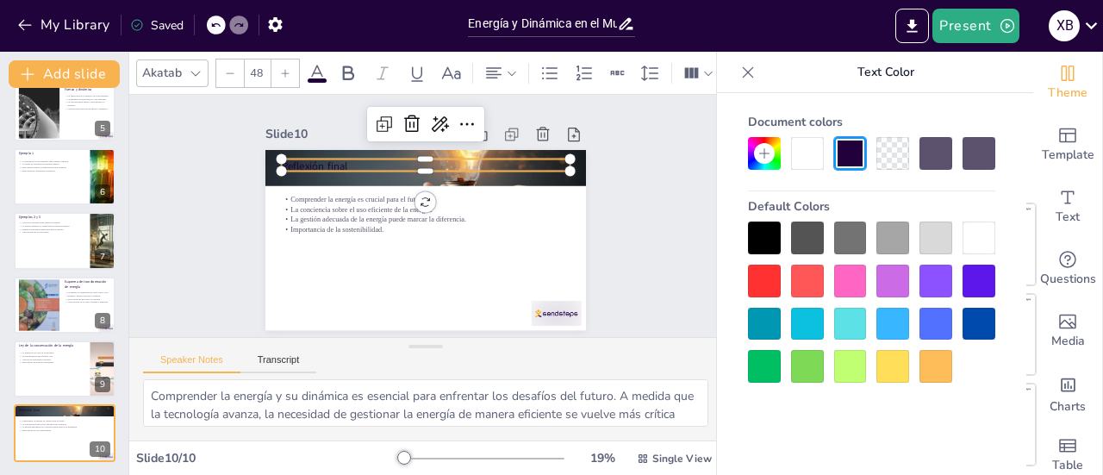
click at [984, 247] on div at bounding box center [979, 238] width 33 height 33
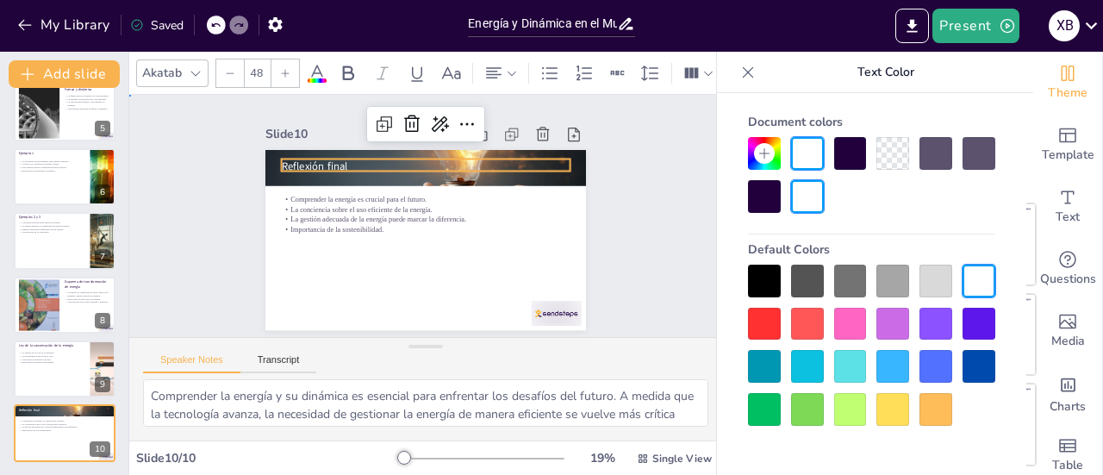
click at [626, 223] on div "Slide 1 Energía y Dinámica en el Mundo Real: Un Análisis Integral Presentado po…" at bounding box center [425, 216] width 639 height 414
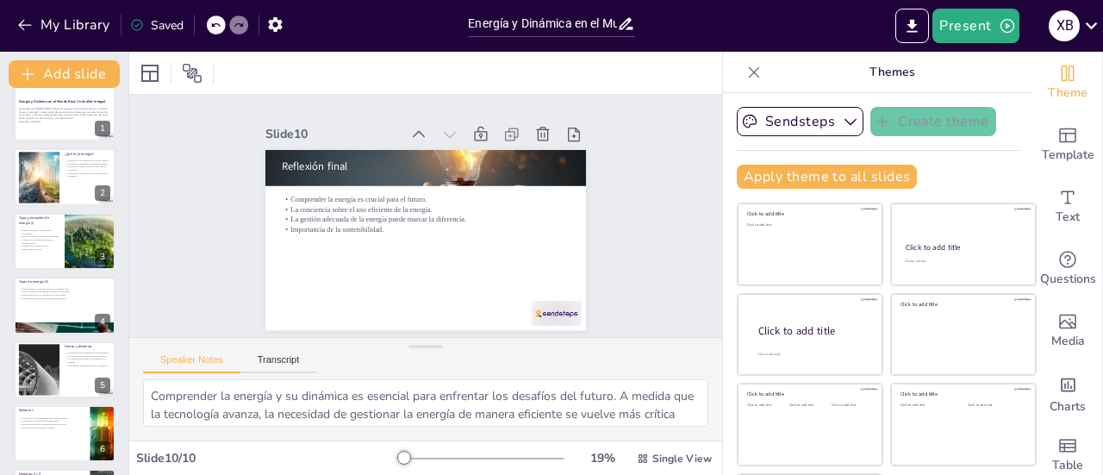
scroll to position [0, 0]
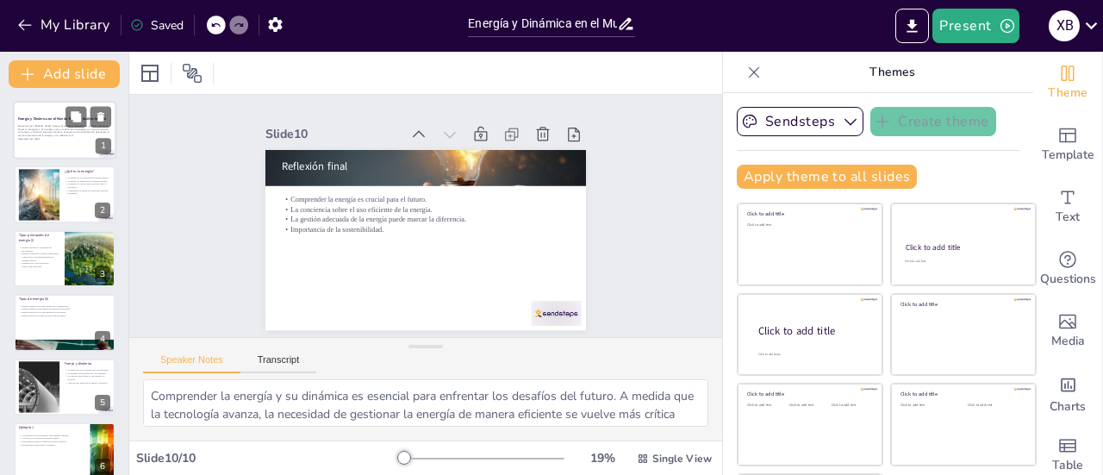
click at [29, 132] on p "Presentado por [PERSON_NAME]. Materia: Ecosistemas interacciones, energía y din…" at bounding box center [64, 130] width 93 height 13
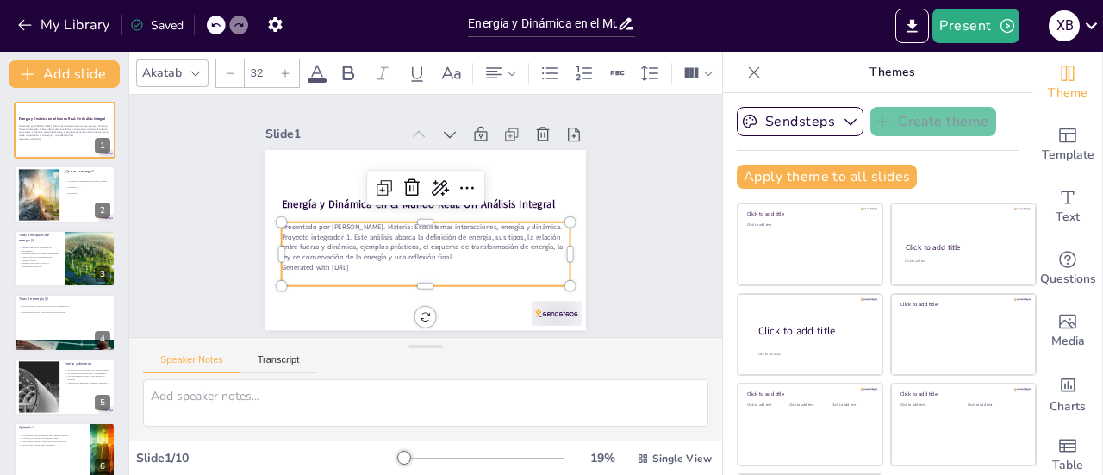
click at [384, 226] on p "Presentado por [PERSON_NAME]. Materia: Ecosistemas interacciones, energía y din…" at bounding box center [423, 242] width 291 height 70
click at [384, 226] on p "Presentado por [PERSON_NAME]. Materia: Ecosistemas interacciones, energía y din…" at bounding box center [401, 226] width 153 height 280
click at [384, 226] on p "Presentado por [PERSON_NAME]. Materia: Ecosistemas interacciones, energía y din…" at bounding box center [447, 200] width 202 height 257
click at [192, 66] on icon at bounding box center [196, 73] width 14 height 14
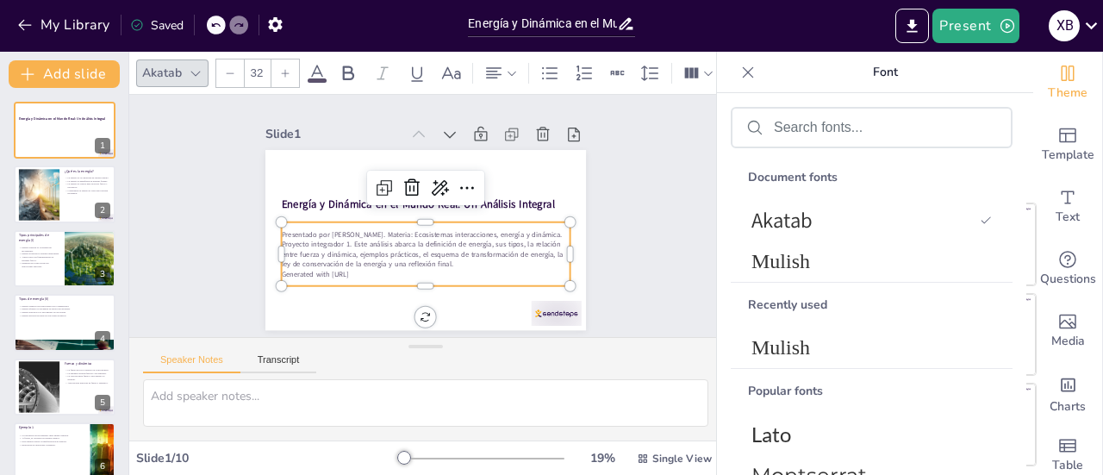
click at [464, 268] on p "Generated with [URL]" at bounding box center [484, 222] width 40 height 288
drag, startPoint x: 367, startPoint y: 268, endPoint x: 267, endPoint y: 218, distance: 111.8
click at [267, 218] on div "Energía y Dinámica en el Mundo Real: Un Análisis Integral Presentado por [PERSO…" at bounding box center [416, 239] width 366 height 296
click at [820, 272] on span "Mulish" at bounding box center [869, 261] width 234 height 23
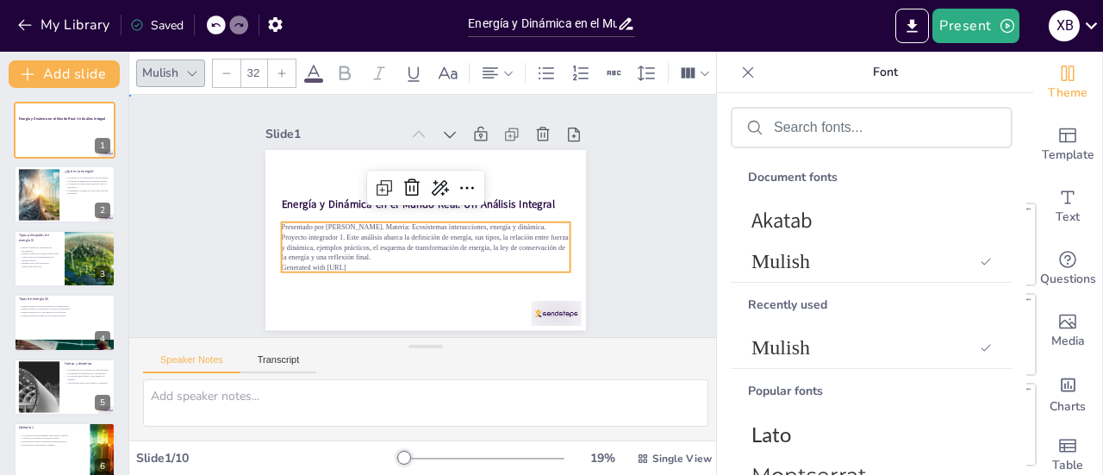
click at [612, 237] on div "Slide 1 Energía y Dinámica en el Mundo Real: Un Análisis Integral Presentado po…" at bounding box center [425, 215] width 463 height 449
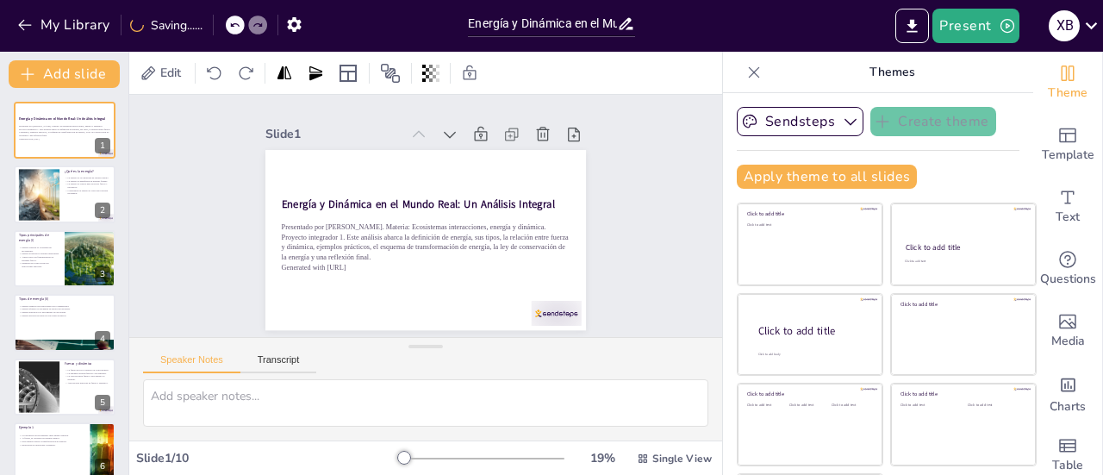
click at [612, 237] on div "Slide 1 Energía y Dinámica en el Mundo Real: Un Análisis Integral Presentado po…" at bounding box center [426, 216] width 476 height 407
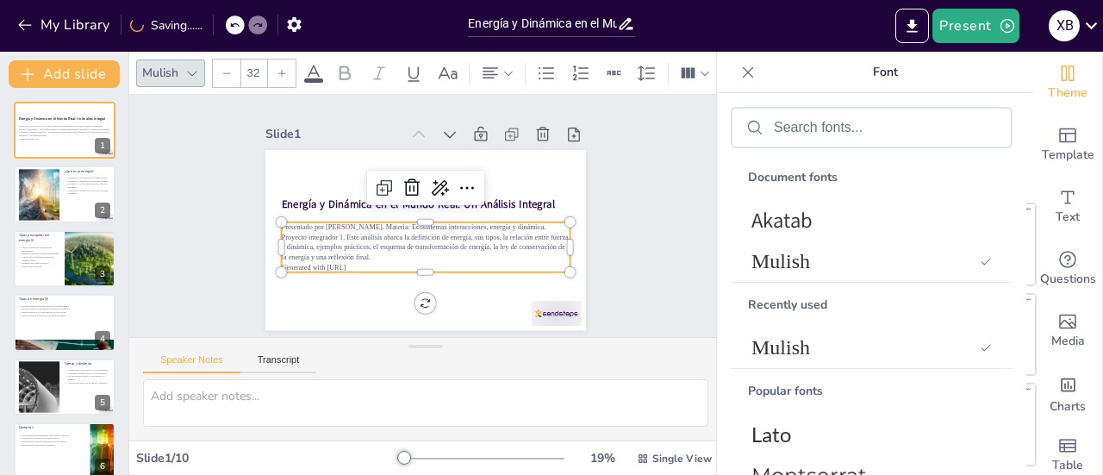
click at [370, 218] on p "Presentado por [PERSON_NAME]. Materia: Ecosistemas interacciones, energía y din…" at bounding box center [420, 190] width 291 height 99
click at [370, 218] on p "Presentado por [PERSON_NAME]. Materia: Ecosistemas interacciones, energía y din…" at bounding box center [434, 191] width 287 height 127
click at [370, 221] on p "Presentado por [PERSON_NAME]. Materia: Ecosistemas interacciones, energía y din…" at bounding box center [400, 212] width 70 height 291
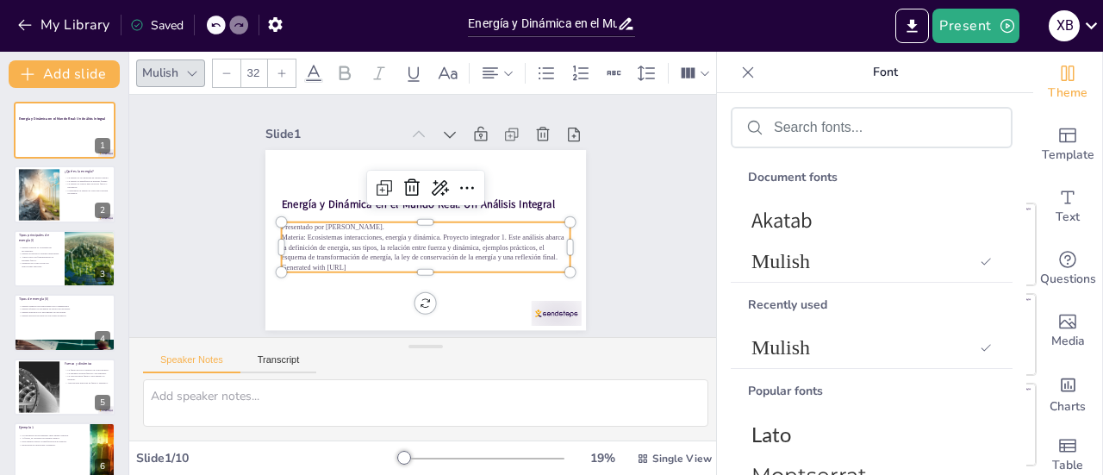
click at [421, 229] on p "Materia: Ecosistemas interacciones, energía y dinámica. Proyecto integrador 1. …" at bounding box center [405, 239] width 234 height 216
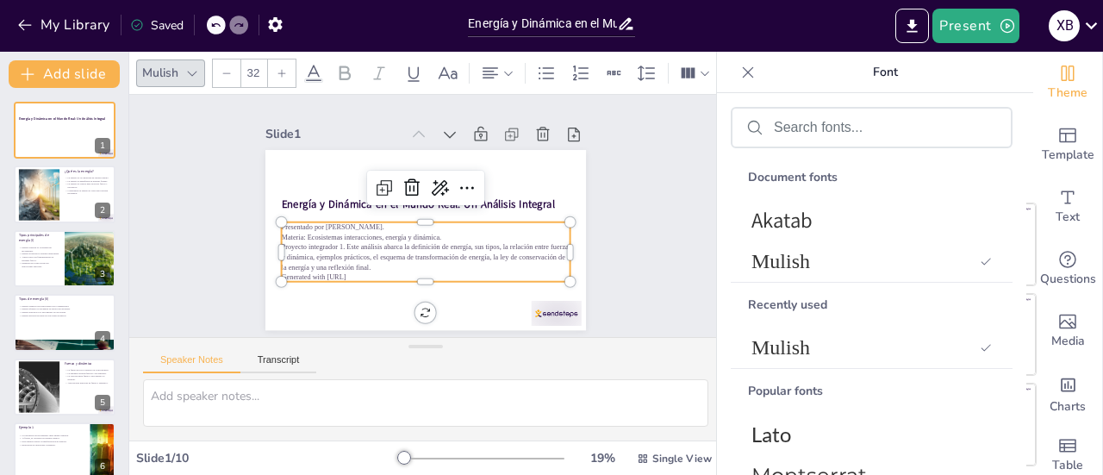
click at [355, 243] on p "Proyecto integrador 1. Este análisis abarca la definición de energía, sus tipos…" at bounding box center [385, 220] width 60 height 291
click at [325, 242] on p "Proyecto integrador 1. Este análisis abarca la definición de energía, sus tipos…" at bounding box center [396, 243] width 216 height 234
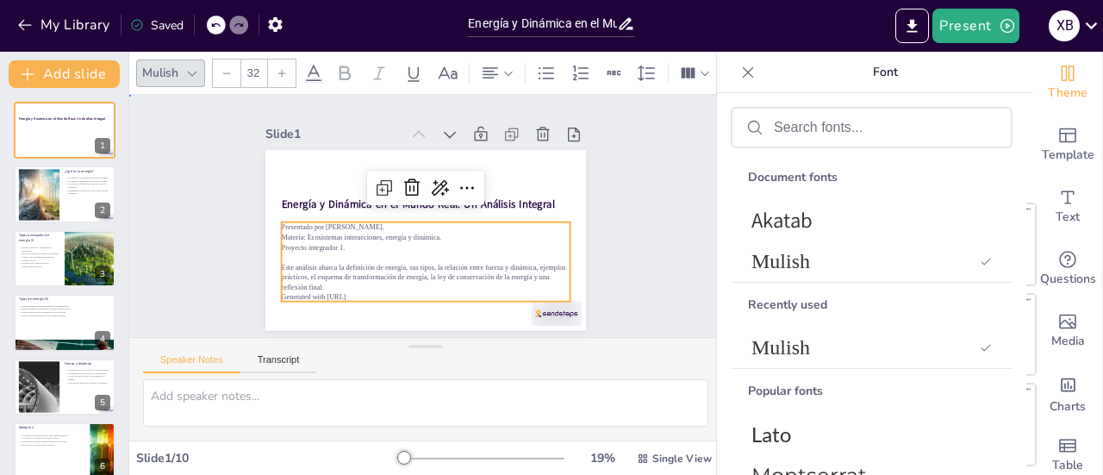
click at [633, 254] on div "Slide 1 Energía y Dinámica en el Mundo Real: Un Análisis Integral Presentado po…" at bounding box center [426, 216] width 414 height 639
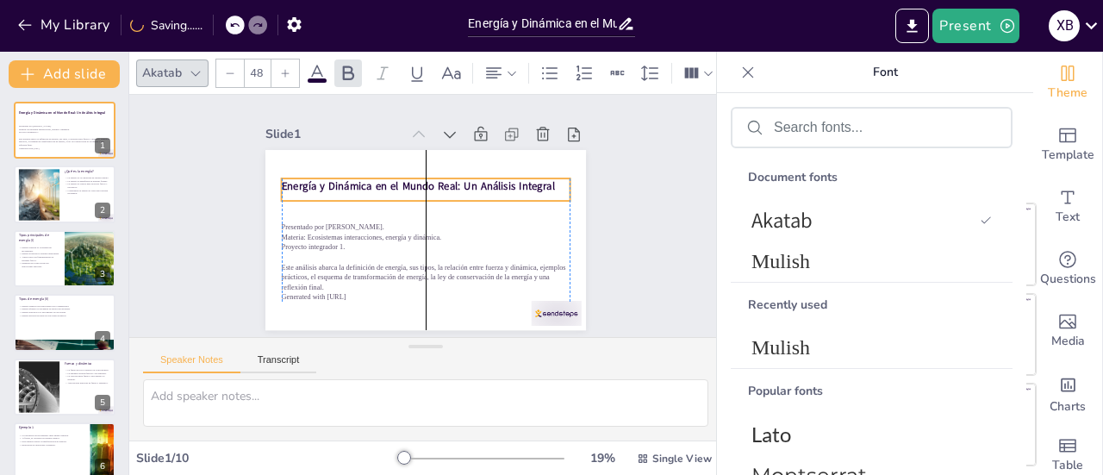
drag, startPoint x: 448, startPoint y: 196, endPoint x: 448, endPoint y: 177, distance: 19.0
click at [448, 177] on strong "Energía y Dinámica en el Mundo Real: Un Análisis Integral" at bounding box center [449, 236] width 230 height 172
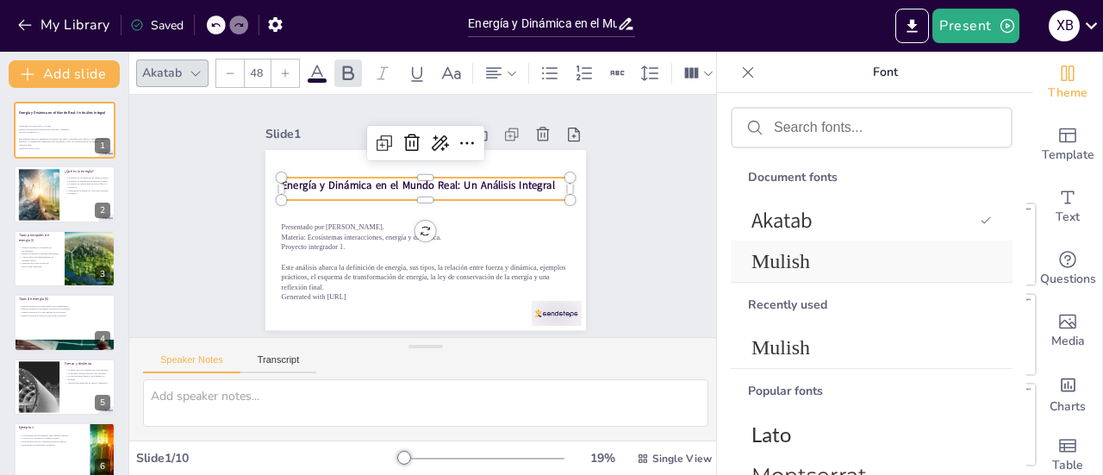
click at [764, 259] on span "Mulish" at bounding box center [869, 261] width 234 height 23
click at [591, 177] on div "Slide 1 Energía y Dinámica en el Mundo Real: Un Análisis Integral Presentado po…" at bounding box center [425, 216] width 430 height 472
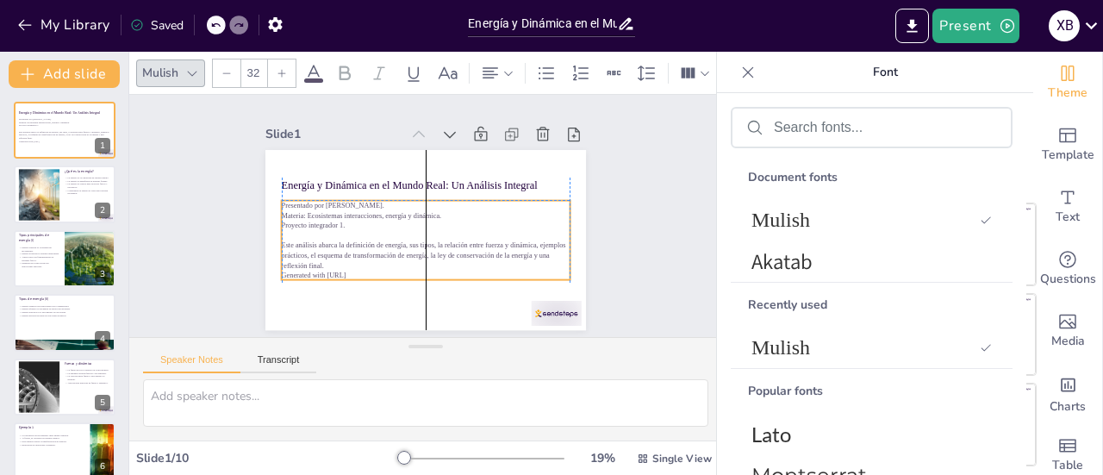
drag, startPoint x: 408, startPoint y: 265, endPoint x: 408, endPoint y: 244, distance: 20.7
click at [408, 244] on p "Este análisis abarca la definición de energía, sus tipos, la relación entre fue…" at bounding box center [410, 251] width 276 height 145
click at [601, 247] on div "Slide 1 Energía y Dinámica en el Mundo Real: Un Análisis Integral Presentado po…" at bounding box center [425, 215] width 378 height 474
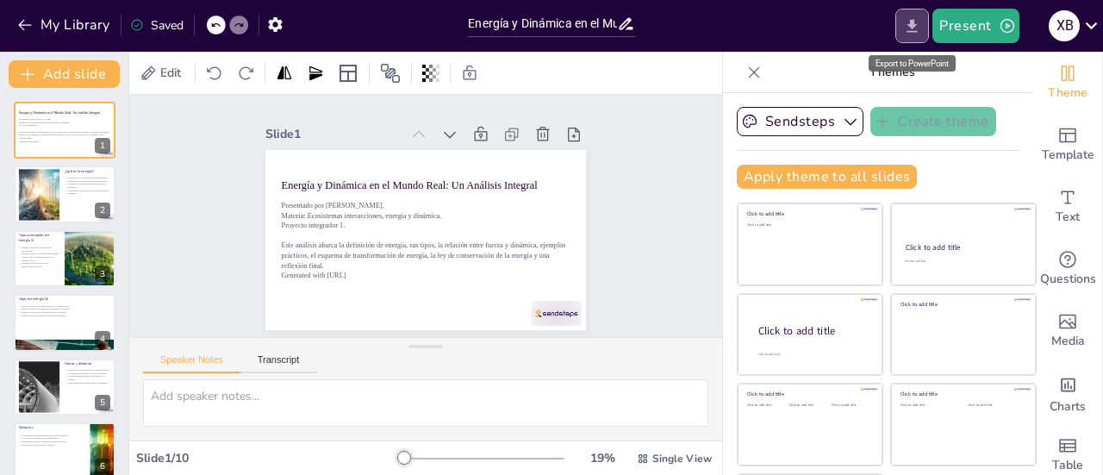
click at [924, 18] on button "Export to PowerPoint" at bounding box center [913, 26] width 34 height 34
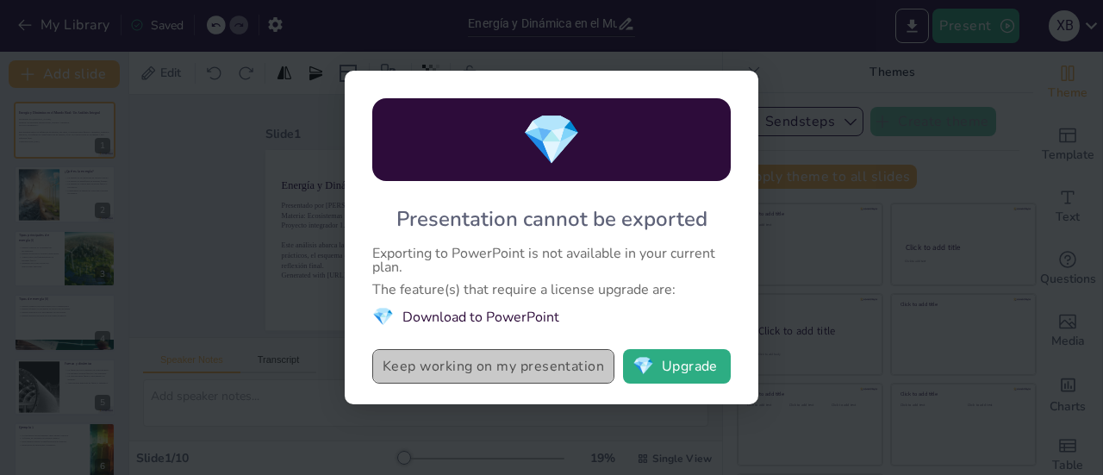
click at [490, 367] on button "Keep working on my presentation" at bounding box center [493, 366] width 242 height 34
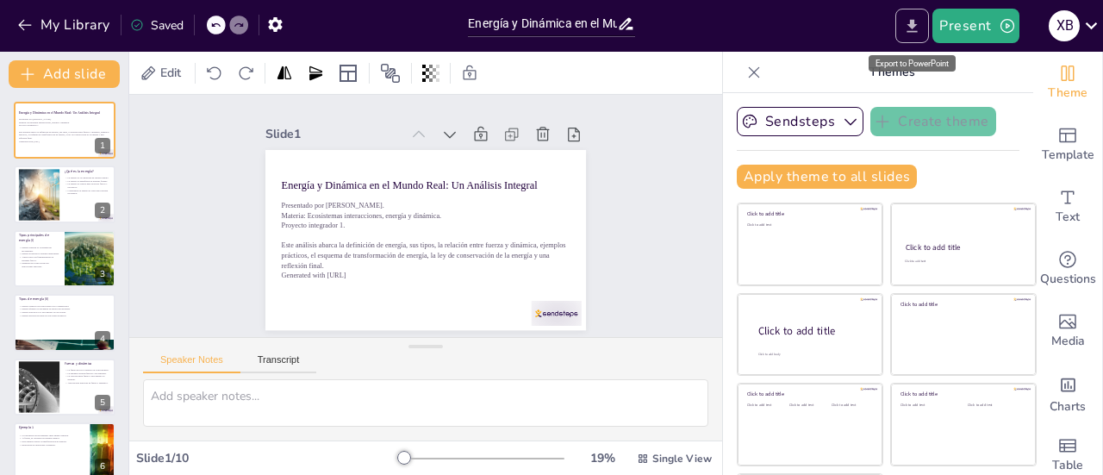
click at [916, 23] on icon "Export to PowerPoint" at bounding box center [913, 25] width 10 height 13
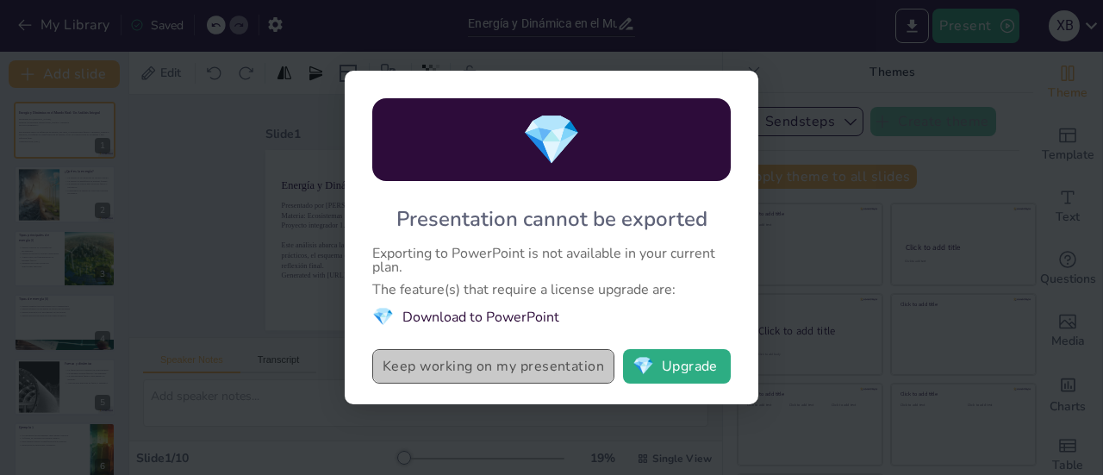
click at [492, 370] on button "Keep working on my presentation" at bounding box center [493, 366] width 242 height 34
